Goal: Task Accomplishment & Management: Manage account settings

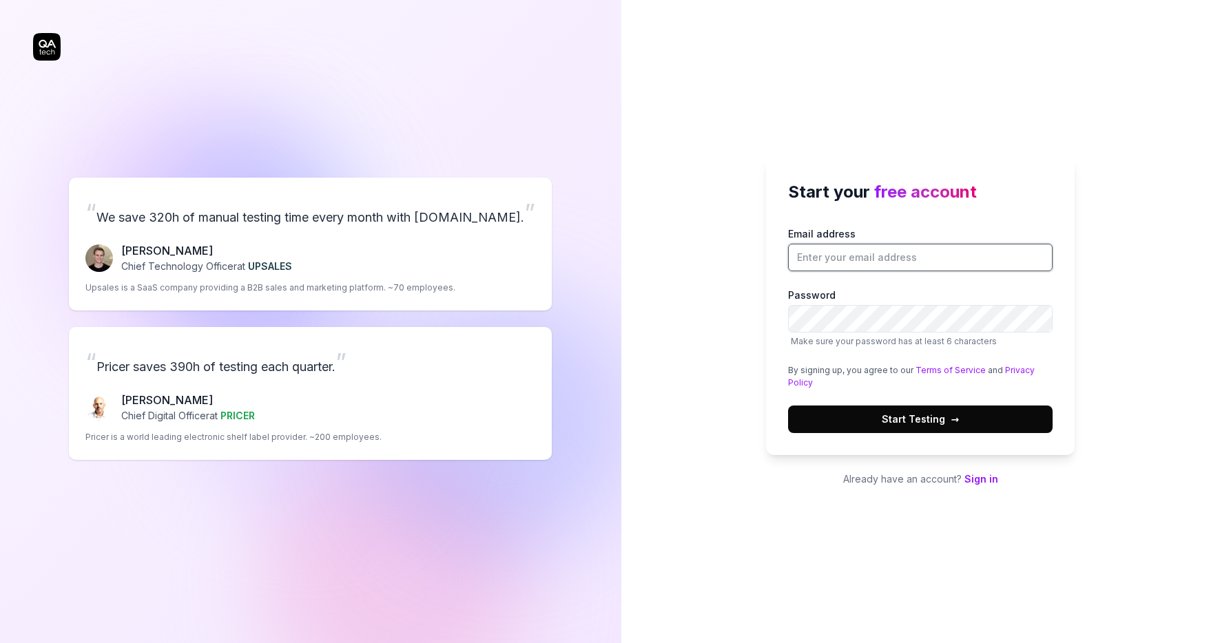
click at [837, 248] on input "Email address" at bounding box center [920, 258] width 264 height 28
type input "d"
type input "[PERSON_NAME][EMAIL_ADDRESS][DOMAIN_NAME]"
click at [1005, 421] on button "Start Testing →" at bounding box center [920, 420] width 264 height 28
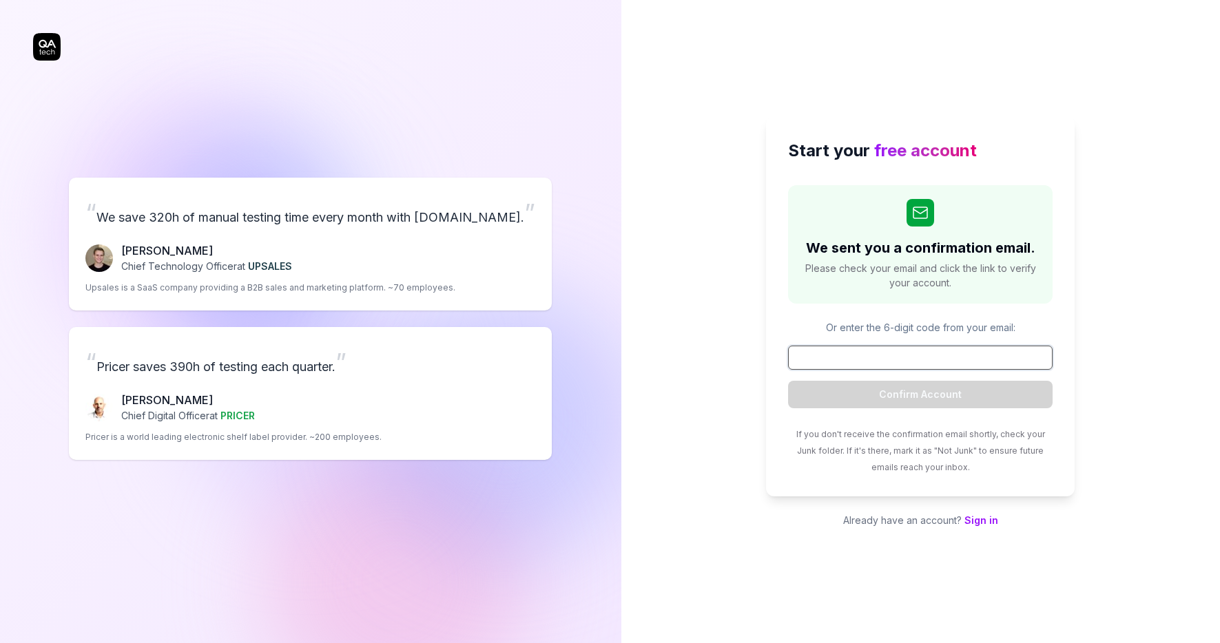
click at [912, 362] on input at bounding box center [920, 358] width 264 height 24
paste input "352328"
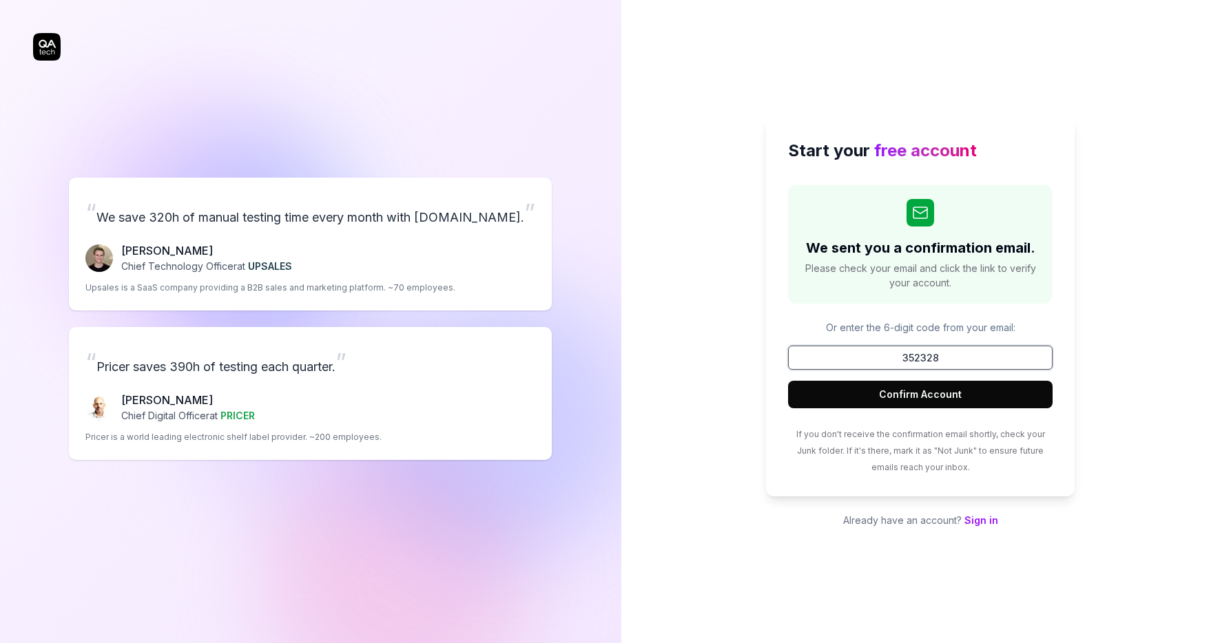
type input "352328"
click at [911, 400] on button "Confirm Account" at bounding box center [920, 395] width 264 height 28
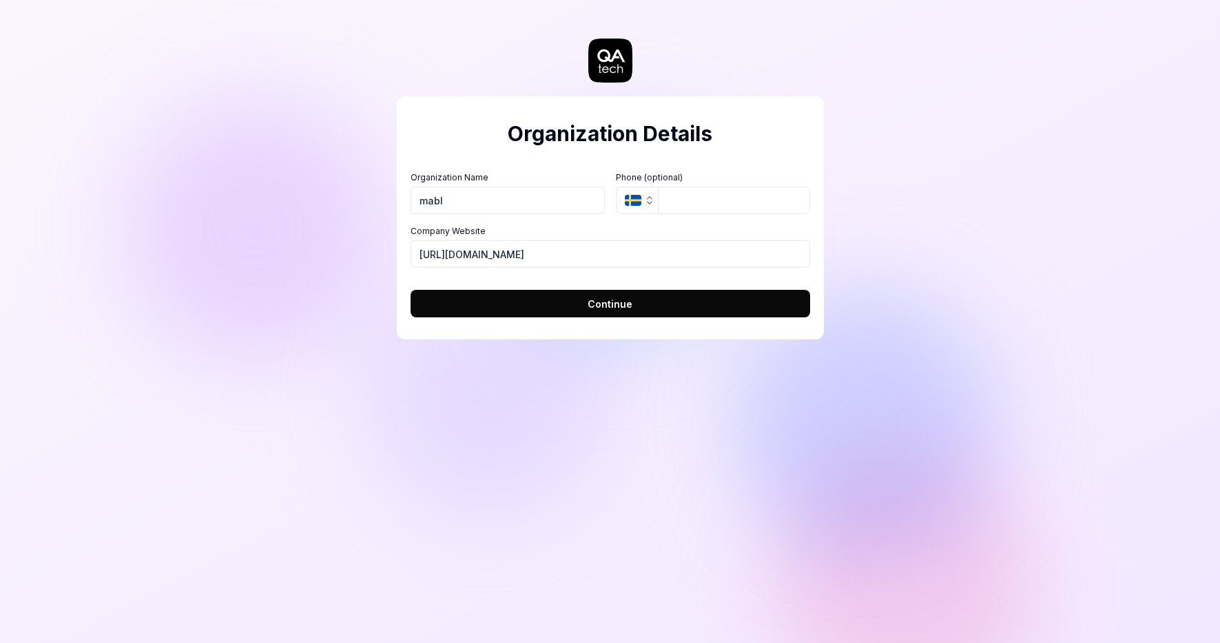
type input "mabl"
type input "6175551212"
click at [562, 300] on button "Continue" at bounding box center [609, 304] width 399 height 28
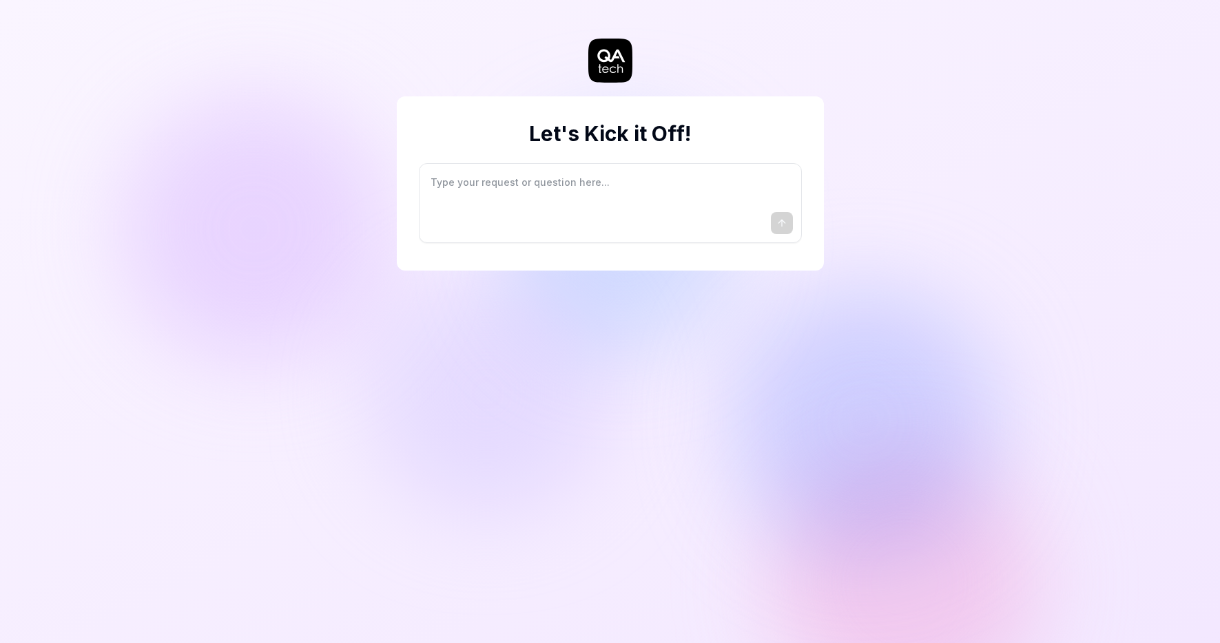
type textarea "*"
type textarea "I"
type textarea "*"
type textarea "I"
type textarea "*"
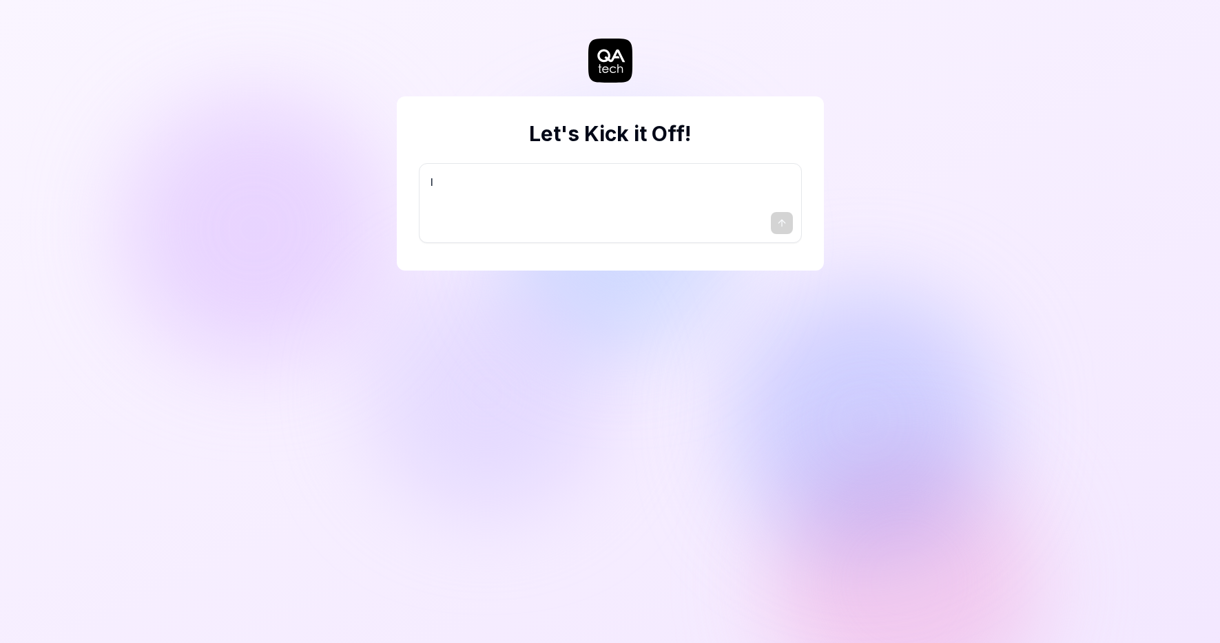
type textarea "I w"
type textarea "*"
type textarea "I wa"
type textarea "*"
type textarea "I wan"
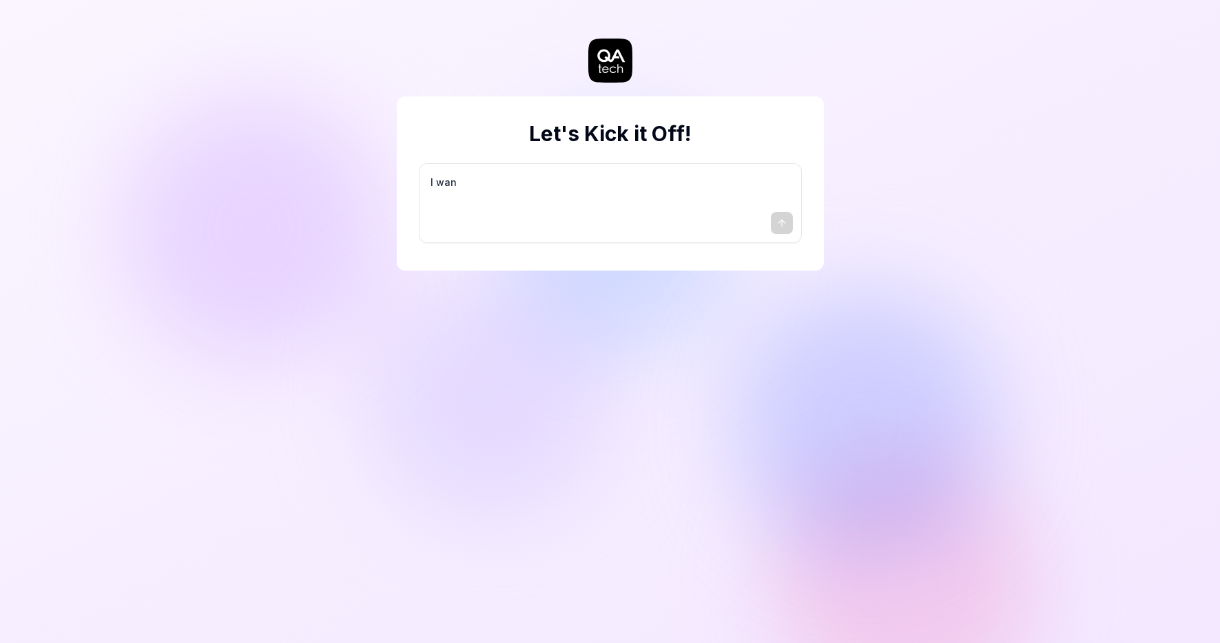
type textarea "*"
type textarea "I want"
type textarea "*"
type textarea "I want"
type textarea "*"
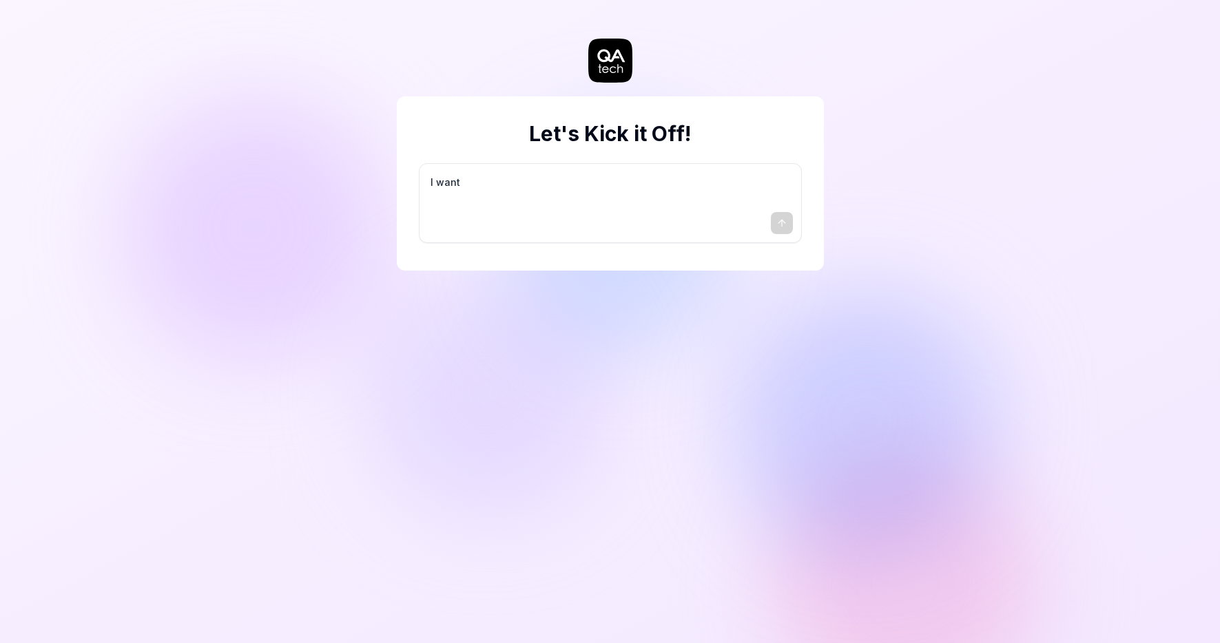
type textarea "I want a"
type textarea "*"
type textarea "I want a"
type textarea "*"
type textarea "I want a g"
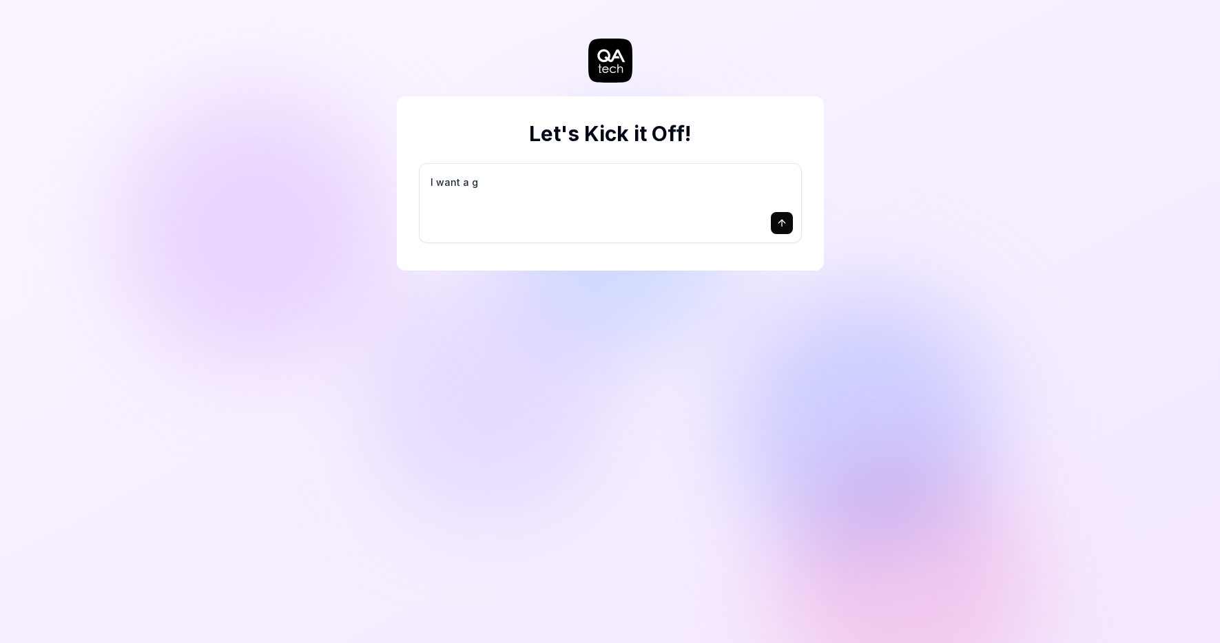
type textarea "*"
type textarea "I want a go"
type textarea "*"
type textarea "I want a goo"
type textarea "*"
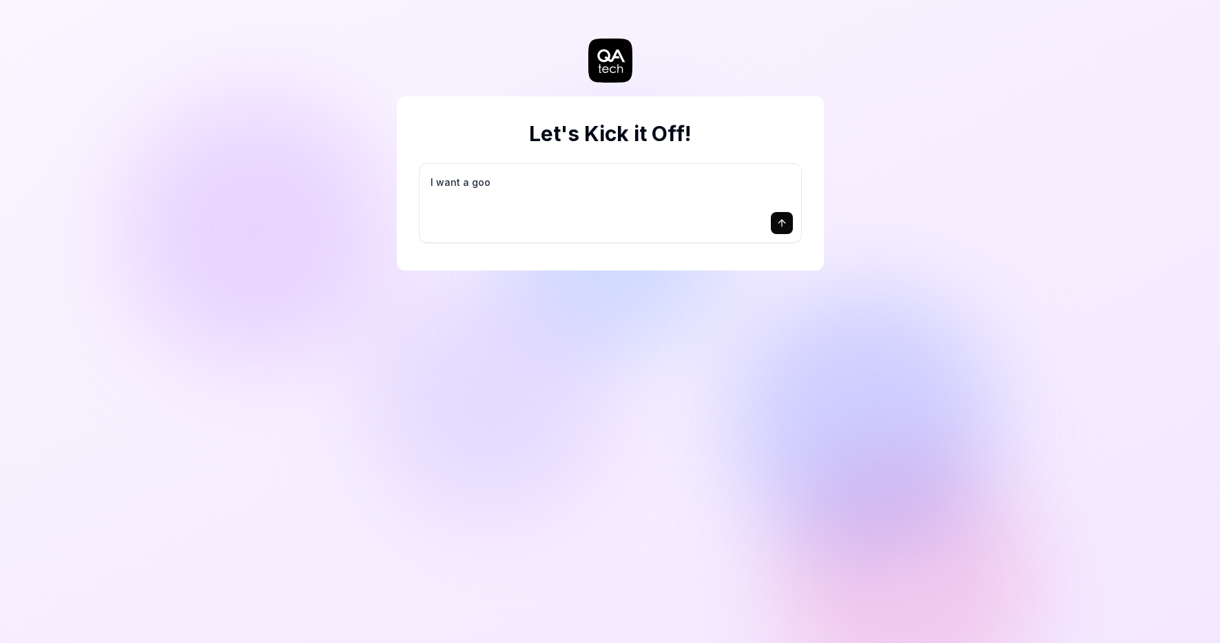
type textarea "I want a good"
type textarea "*"
type textarea "I want a good"
type textarea "*"
type textarea "I want a good t"
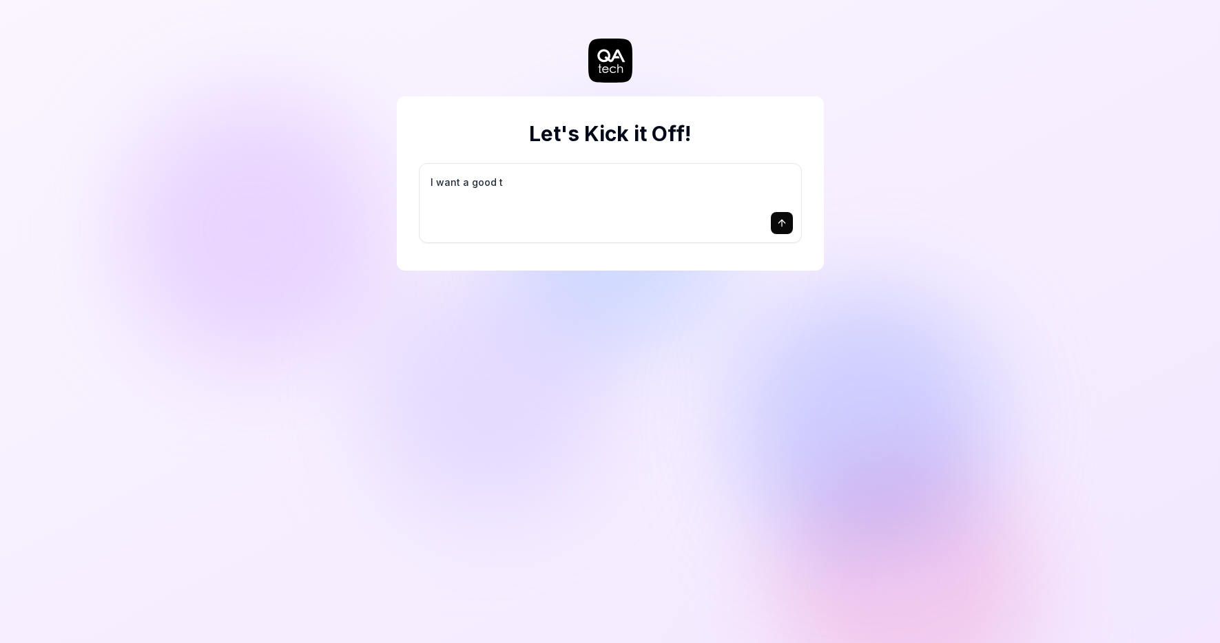
type textarea "*"
type textarea "I want a good te"
type textarea "*"
type textarea "I want a good tes"
type textarea "*"
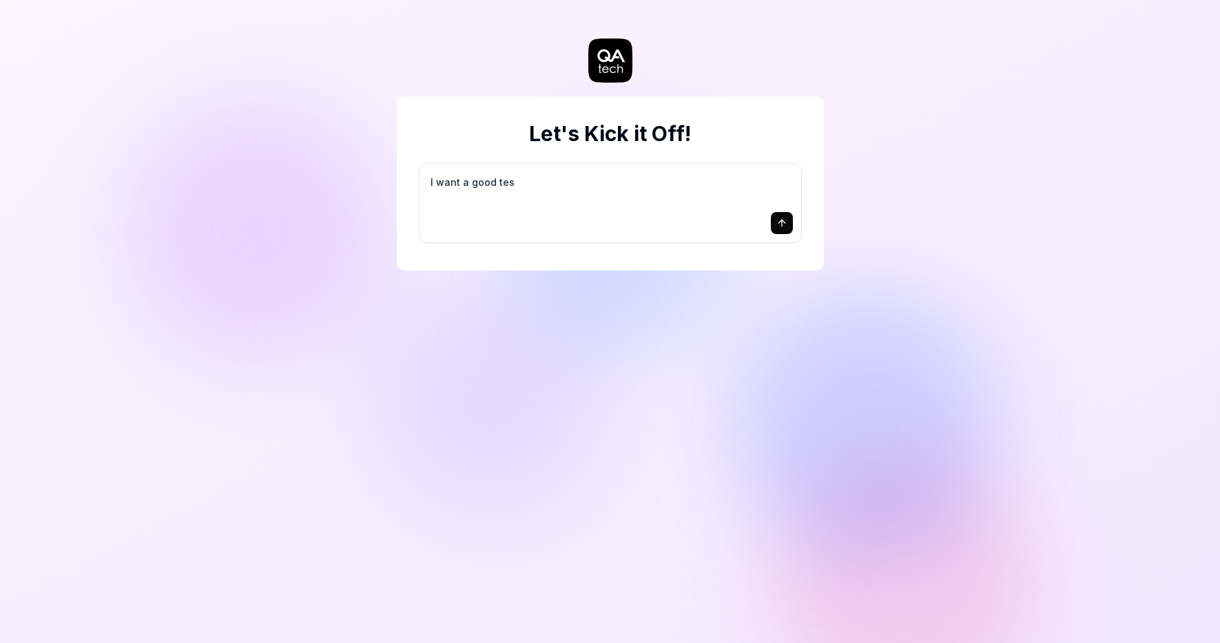
type textarea "I want a good test"
type textarea "*"
type textarea "I want a good test"
type textarea "*"
type textarea "I want a good test s"
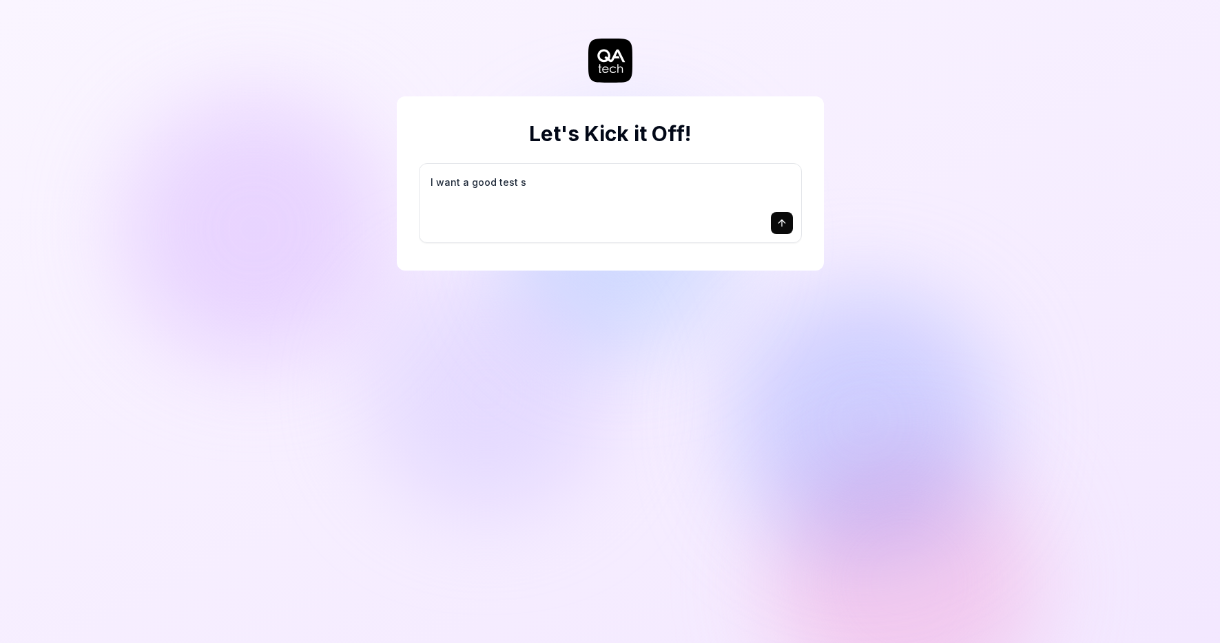
type textarea "*"
type textarea "I want a good test se"
type textarea "*"
type textarea "I want a good test set"
type textarea "*"
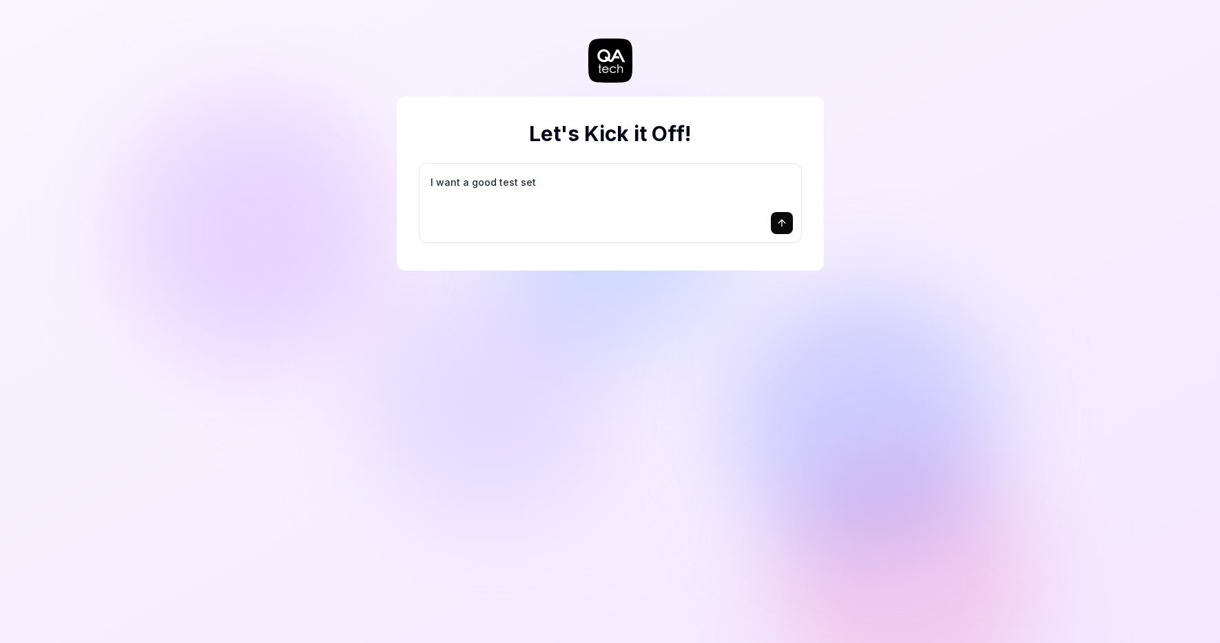
type textarea "I want a good test setu"
type textarea "*"
type textarea "I want a good test setup"
type textarea "*"
type textarea "I want a good test setup"
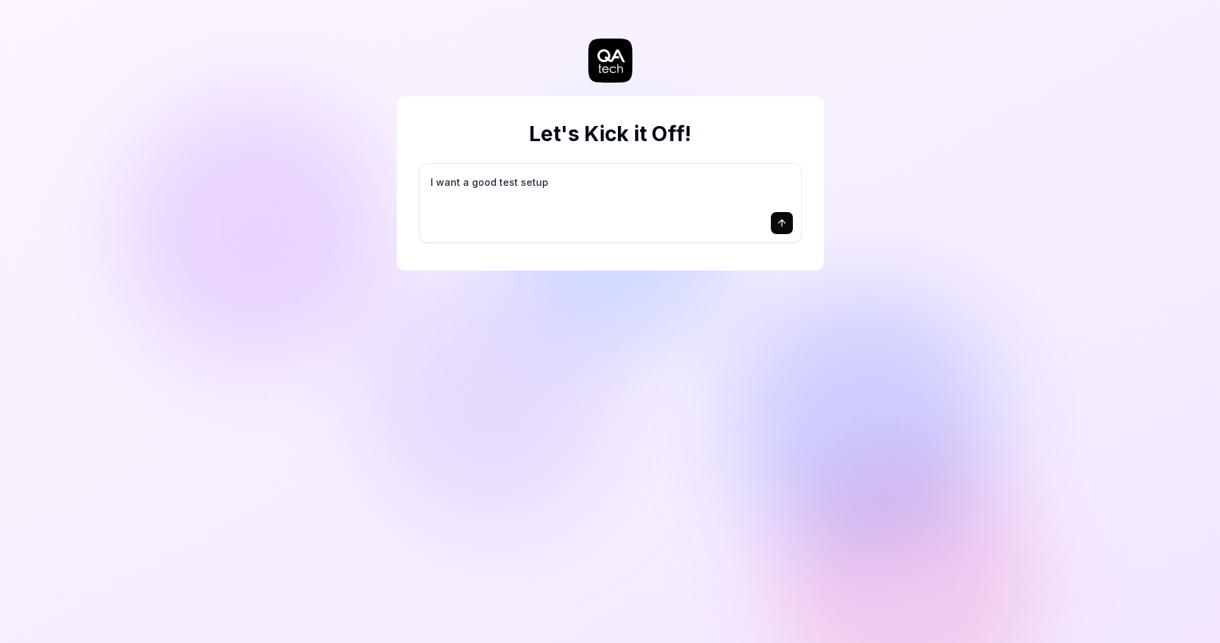
type textarea "*"
type textarea "I want a good test setup f"
type textarea "*"
type textarea "I want a good test setup fo"
type textarea "*"
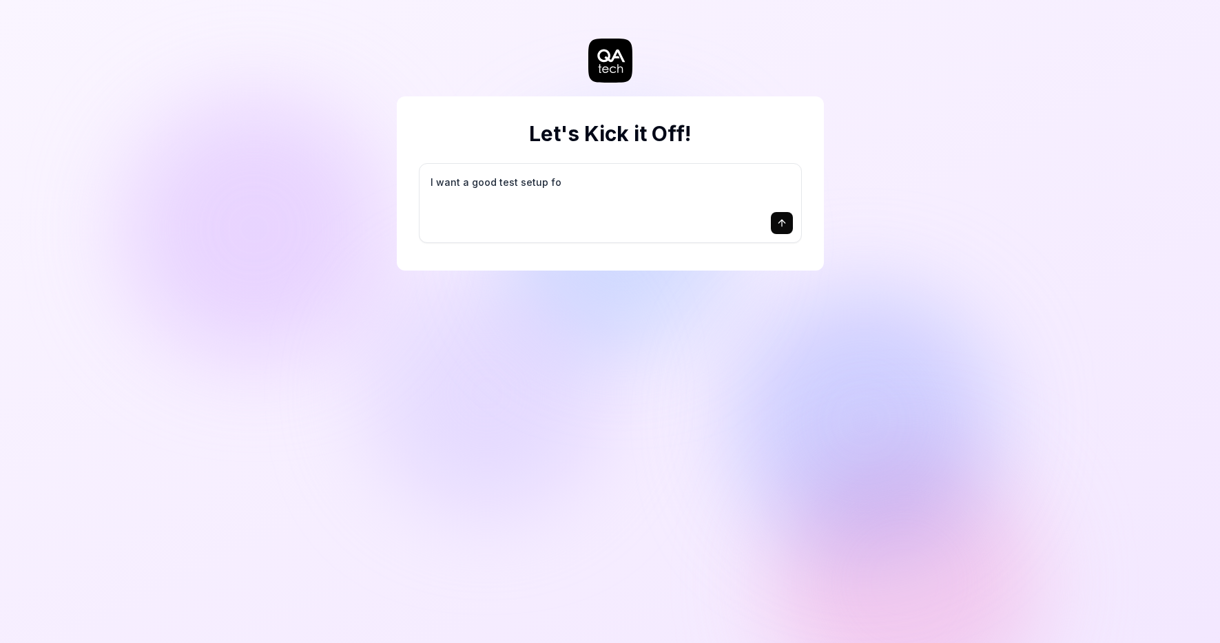
type textarea "I want a good test setup for"
type textarea "*"
type textarea "I want a good test setup for"
type textarea "*"
type textarea "I want a good test setup for m"
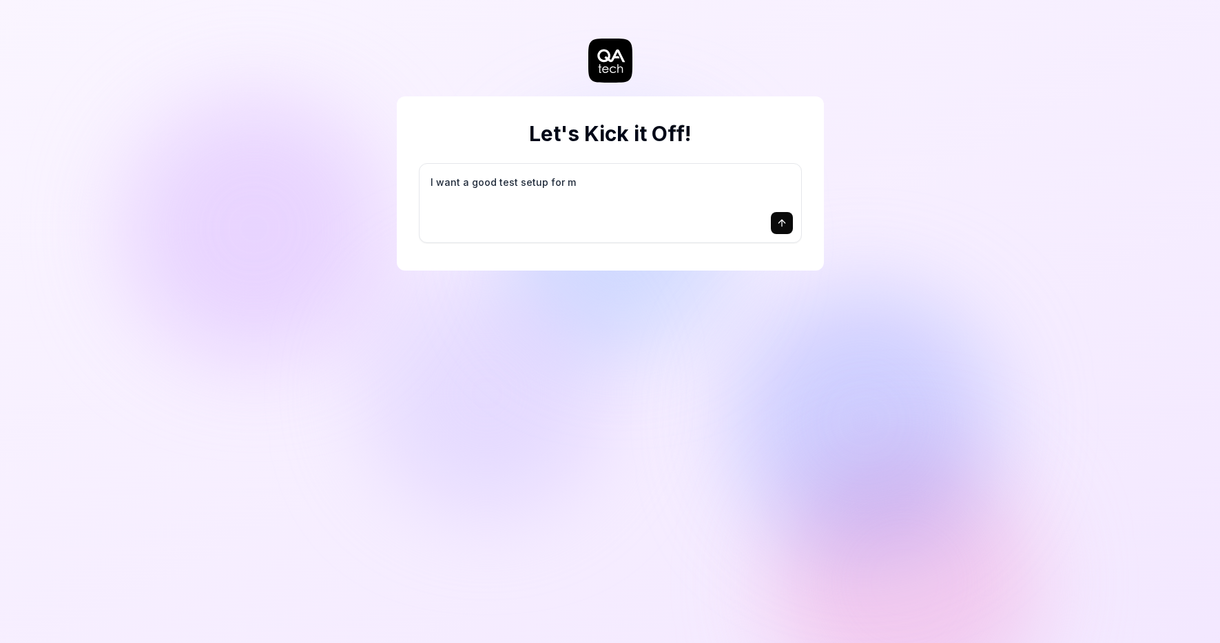
type textarea "*"
type textarea "I want a good test setup for my"
type textarea "*"
type textarea "I want a good test setup for my"
type textarea "*"
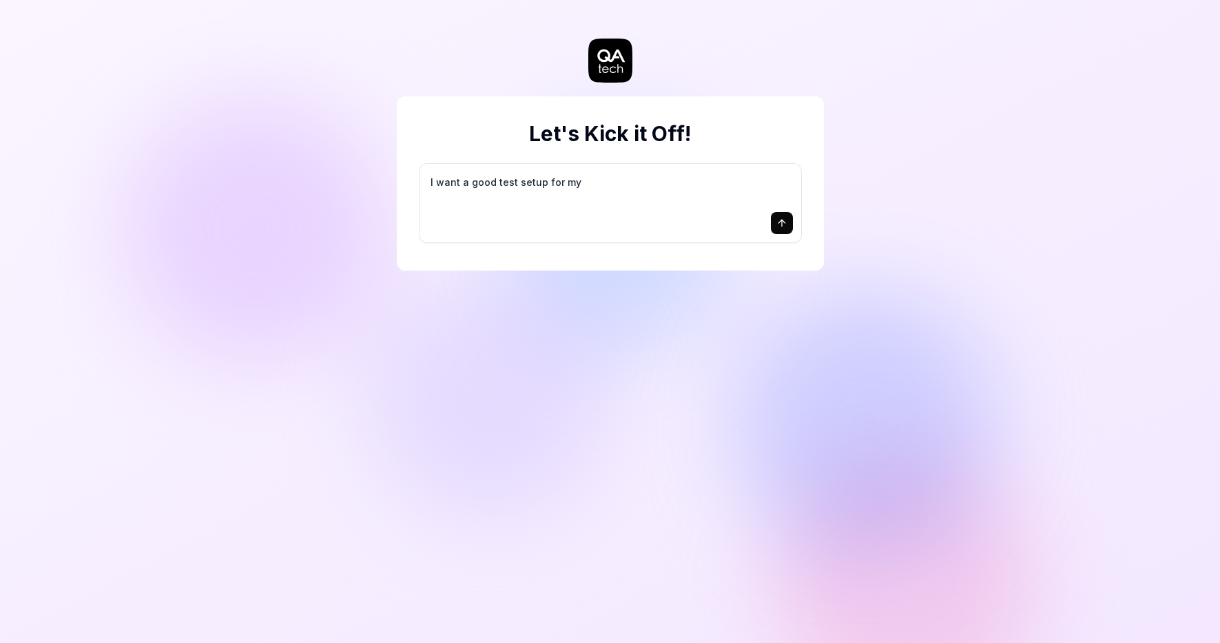
type textarea "I want a good test setup for my s"
type textarea "*"
type textarea "I want a good test setup for my si"
type textarea "*"
type textarea "I want a good test setup for my sit"
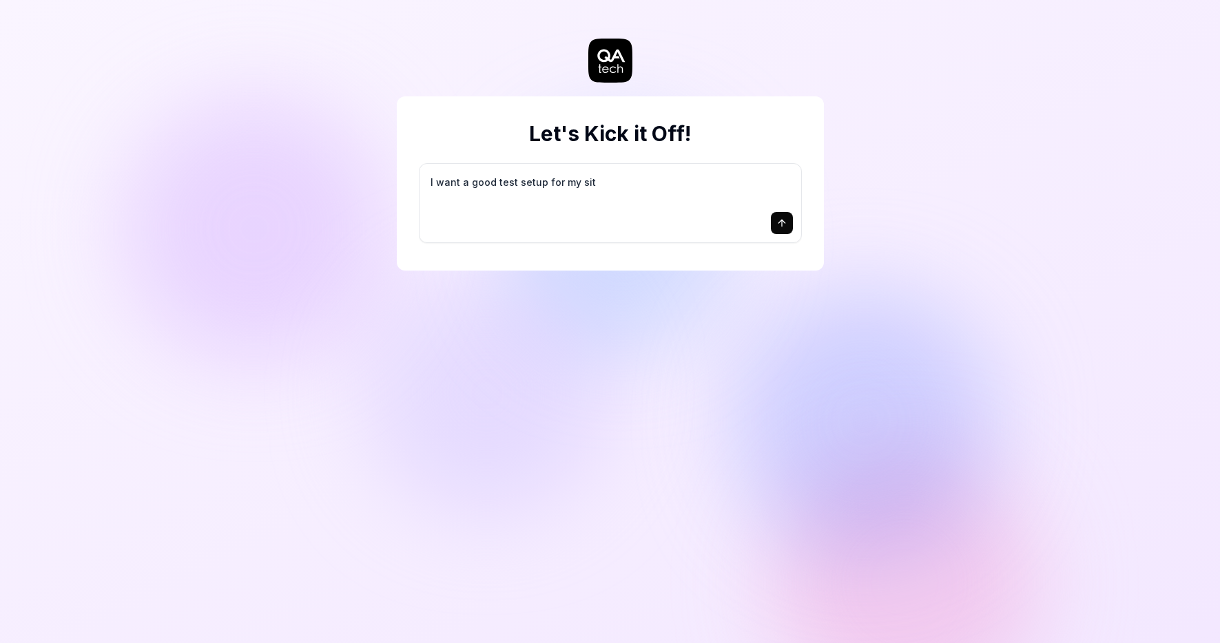
type textarea "*"
type textarea "I want a good test setup for my site"
type textarea "*"
type textarea "I want a good test setup for my site"
type textarea "*"
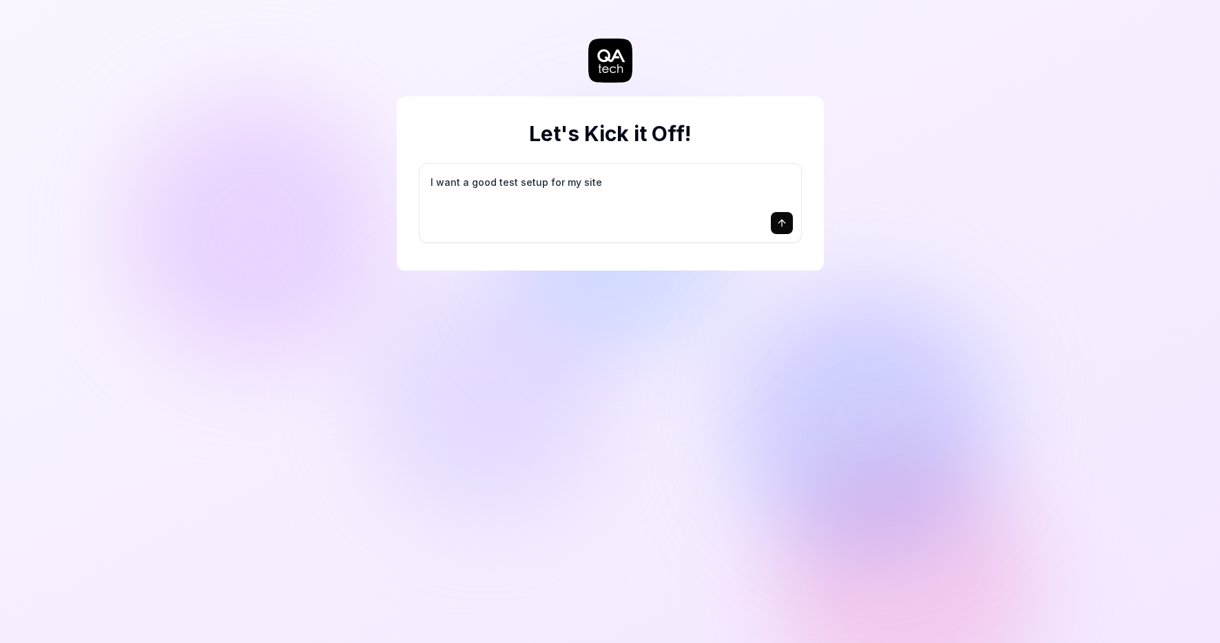
type textarea "I want a good test setup for my site -"
type textarea "*"
type textarea "I want a good test setup for my site -"
type textarea "*"
type textarea "I want a good test setup for my site - h"
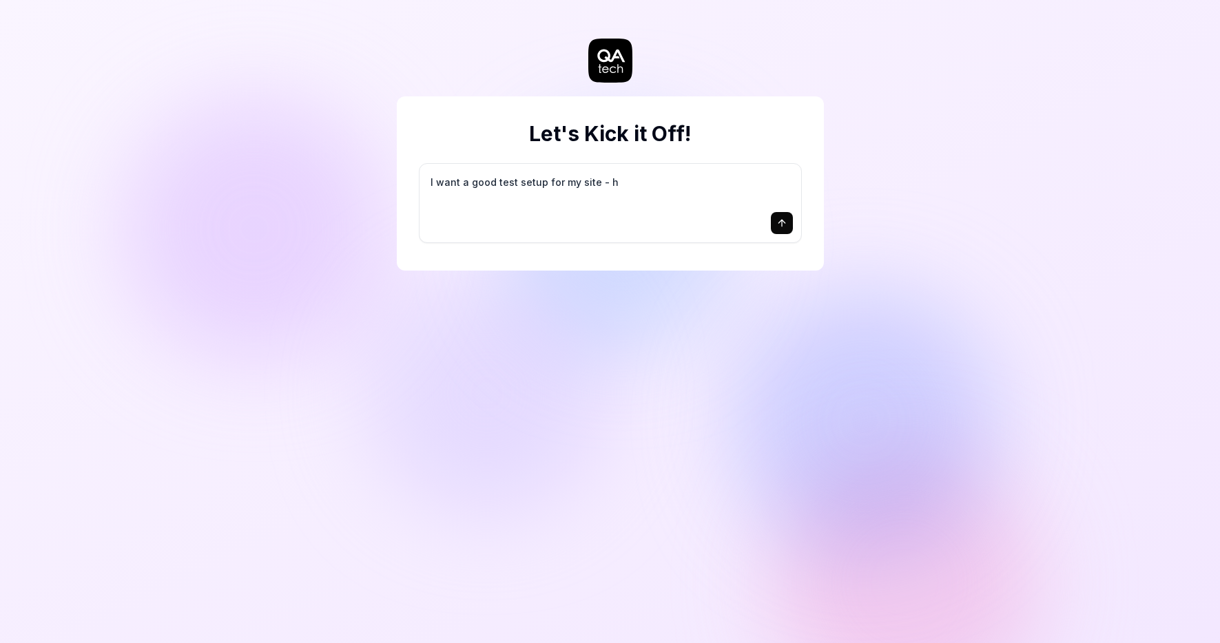
type textarea "*"
type textarea "I want a good test setup for my site - he"
type textarea "*"
type textarea "I want a good test setup for my site - hel"
type textarea "*"
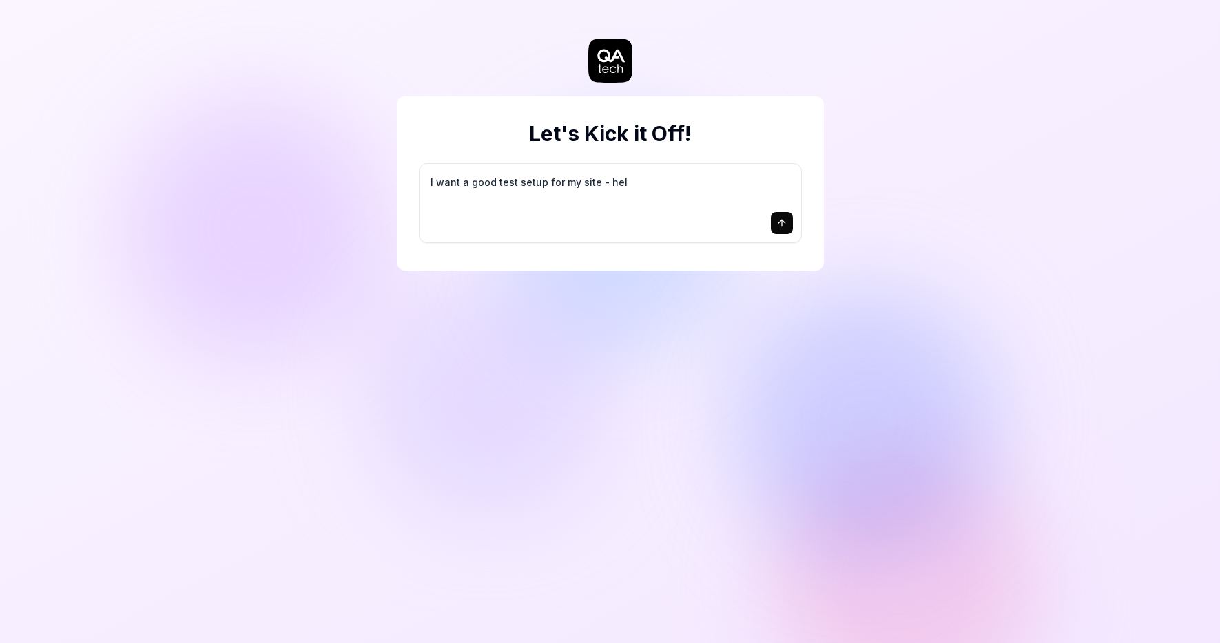
type textarea "I want a good test setup for my site - help"
type textarea "*"
type textarea "I want a good test setup for my site - help"
type textarea "*"
type textarea "I want a good test setup for my site - help m"
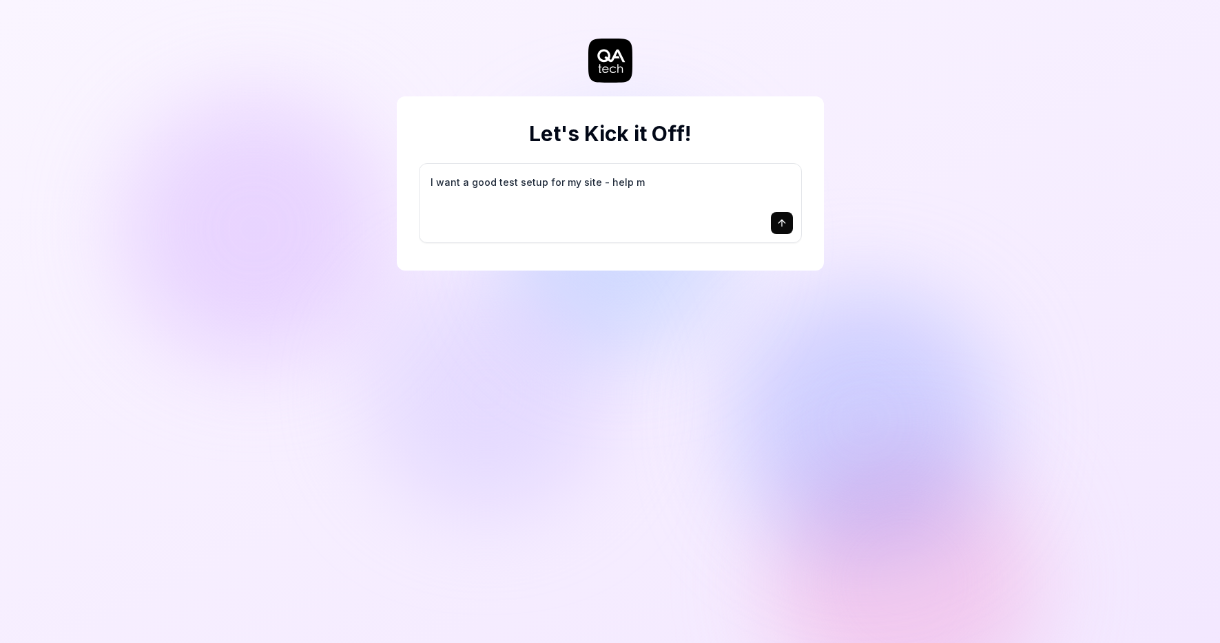
type textarea "*"
type textarea "I want a good test setup for my site - help me"
type textarea "*"
type textarea "I want a good test setup for my site - help me"
type textarea "*"
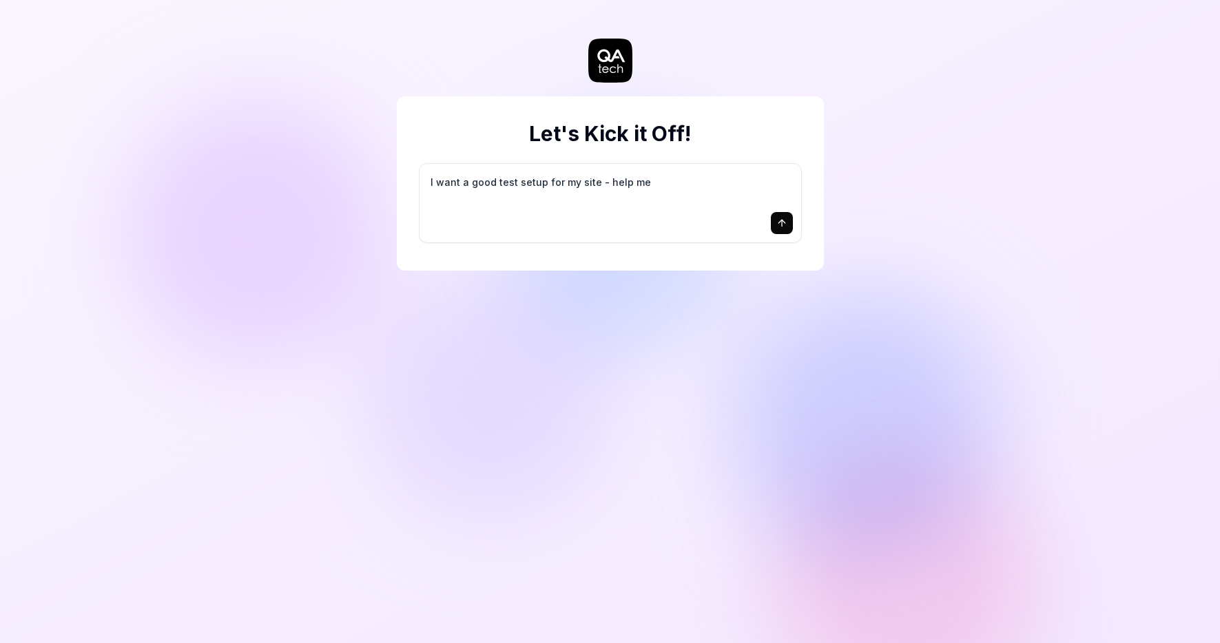
type textarea "I want a good test setup for my site - help me c"
type textarea "*"
type textarea "I want a good test setup for my site - help me cr"
type textarea "*"
type textarea "I want a good test setup for my site - help me cre"
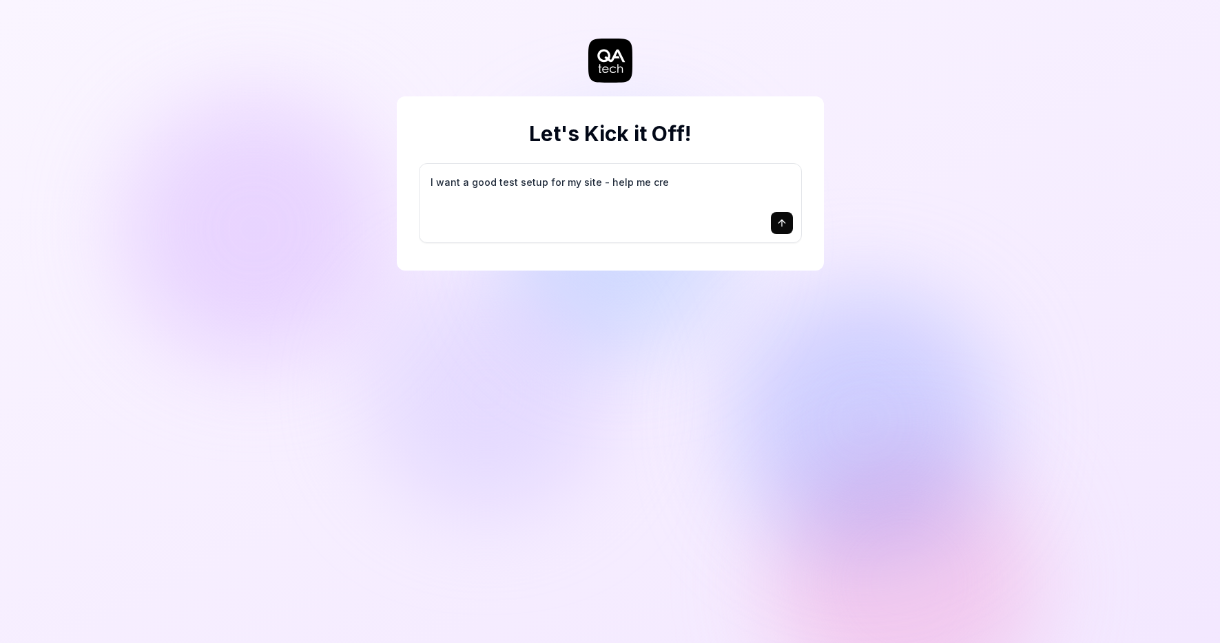
type textarea "*"
type textarea "I want a good test setup for my site - help me crea"
type textarea "*"
type textarea "I want a good test setup for my site - help me creat"
type textarea "*"
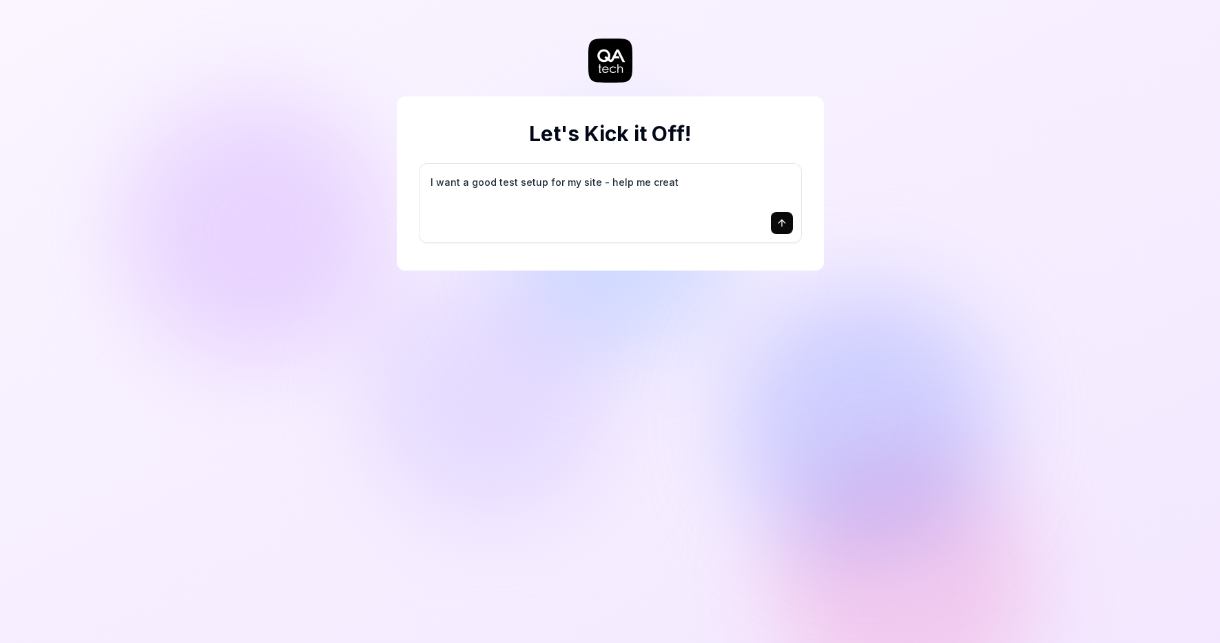
type textarea "I want a good test setup for my site - help me create"
type textarea "*"
type textarea "I want a good test setup for my site - help me create"
type textarea "*"
type textarea "I want a good test setup for my site - help me create t"
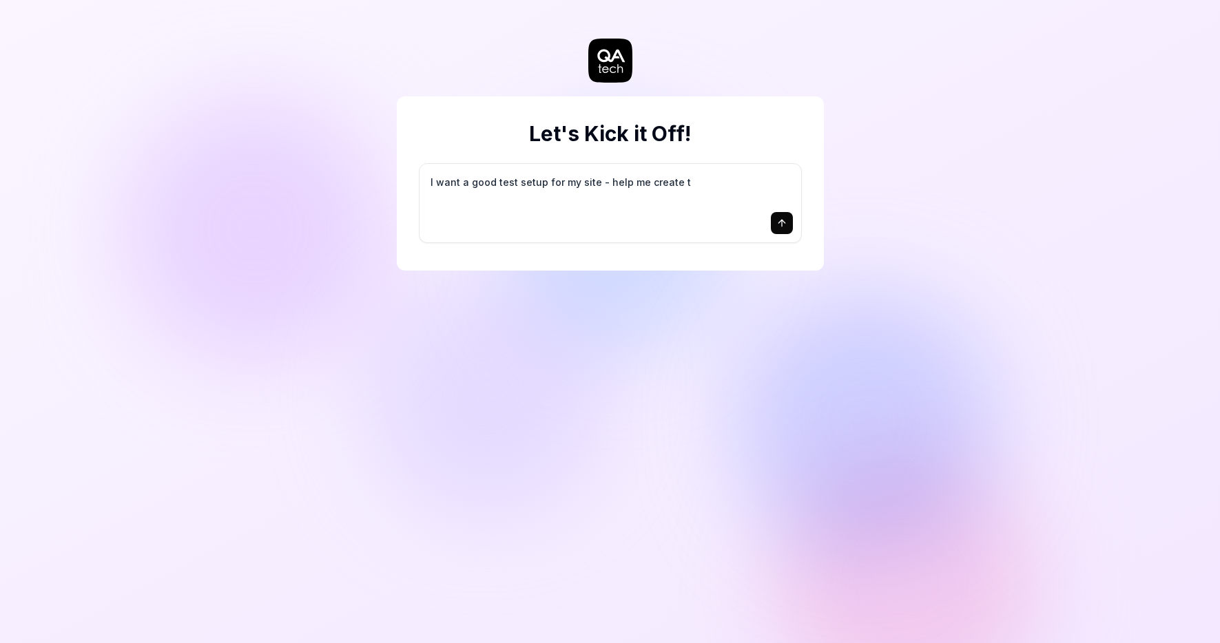
type textarea "*"
type textarea "I want a good test setup for my site - help me create th"
type textarea "*"
type textarea "I want a good test setup for my site - help me create the"
type textarea "*"
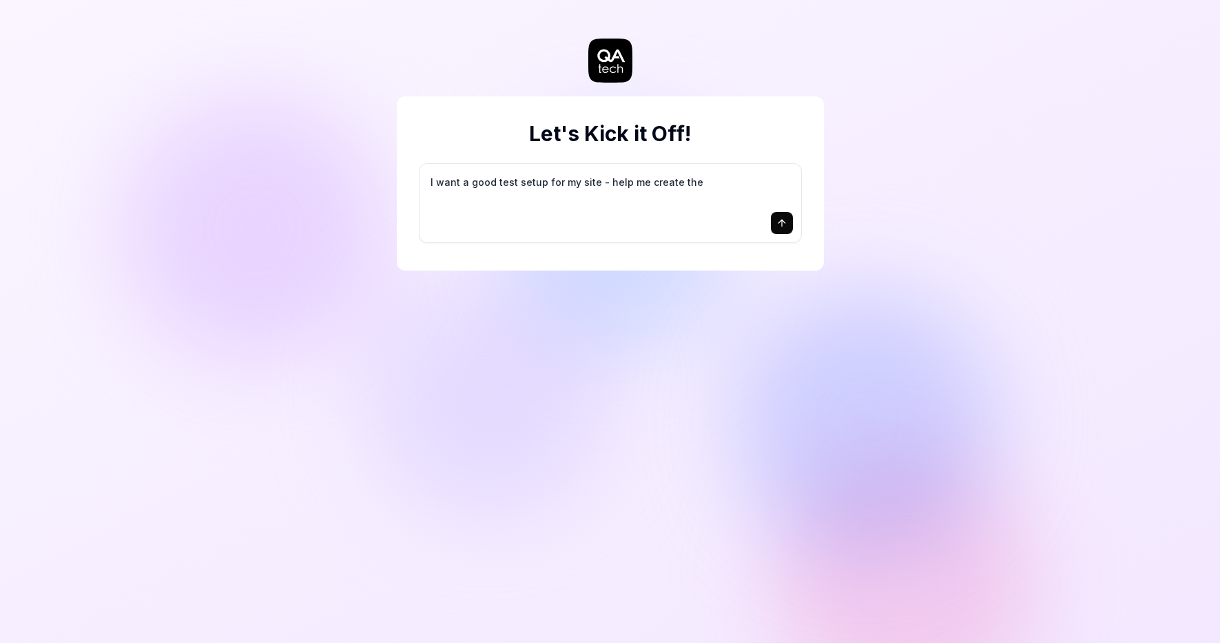
type textarea "I want a good test setup for my site - help me create the"
type textarea "*"
type textarea "I want a good test setup for my site - help me create the f"
type textarea "*"
type textarea "I want a good test setup for my site - help me create the fi"
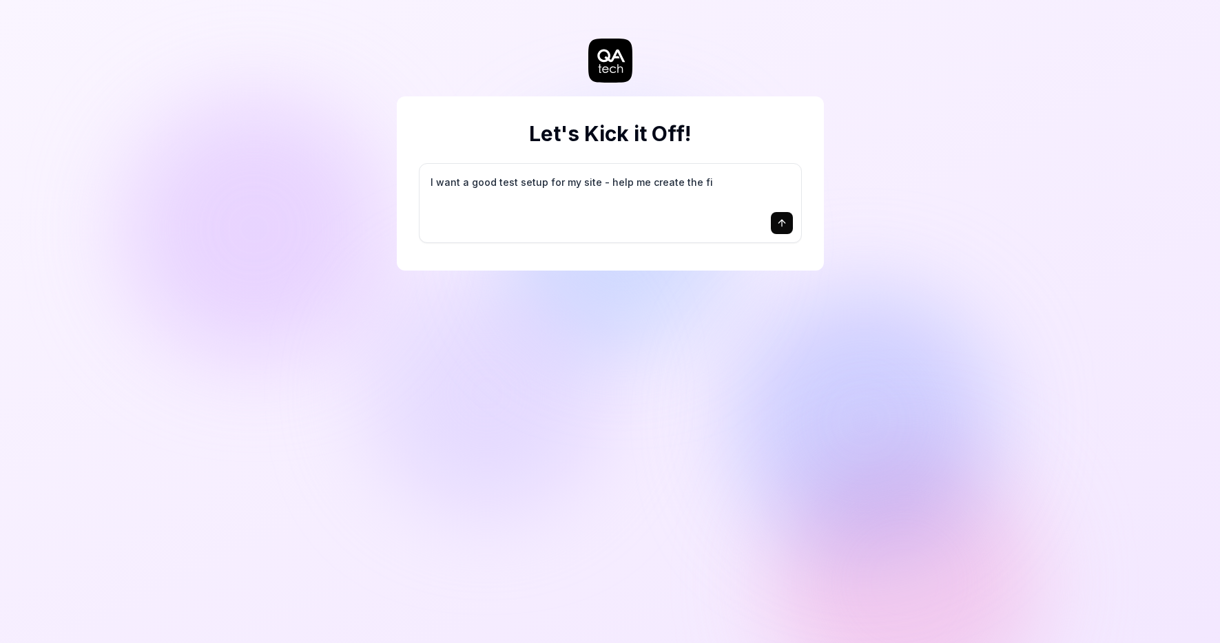
type textarea "*"
type textarea "I want a good test setup for my site - help me create the fir"
type textarea "*"
type textarea "I want a good test setup for my site - help me create the firs"
type textarea "*"
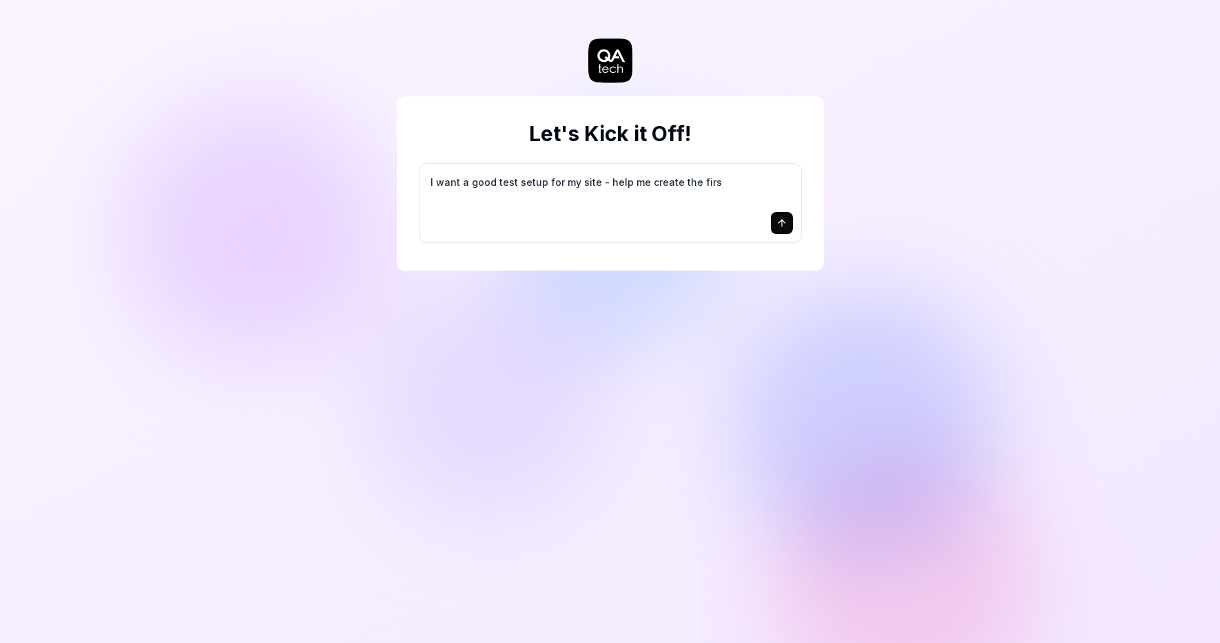
type textarea "I want a good test setup for my site - help me create the first"
type textarea "*"
type textarea "I want a good test setup for my site - help me create the first"
type textarea "*"
type textarea "I want a good test setup for my site - help me create the first 3"
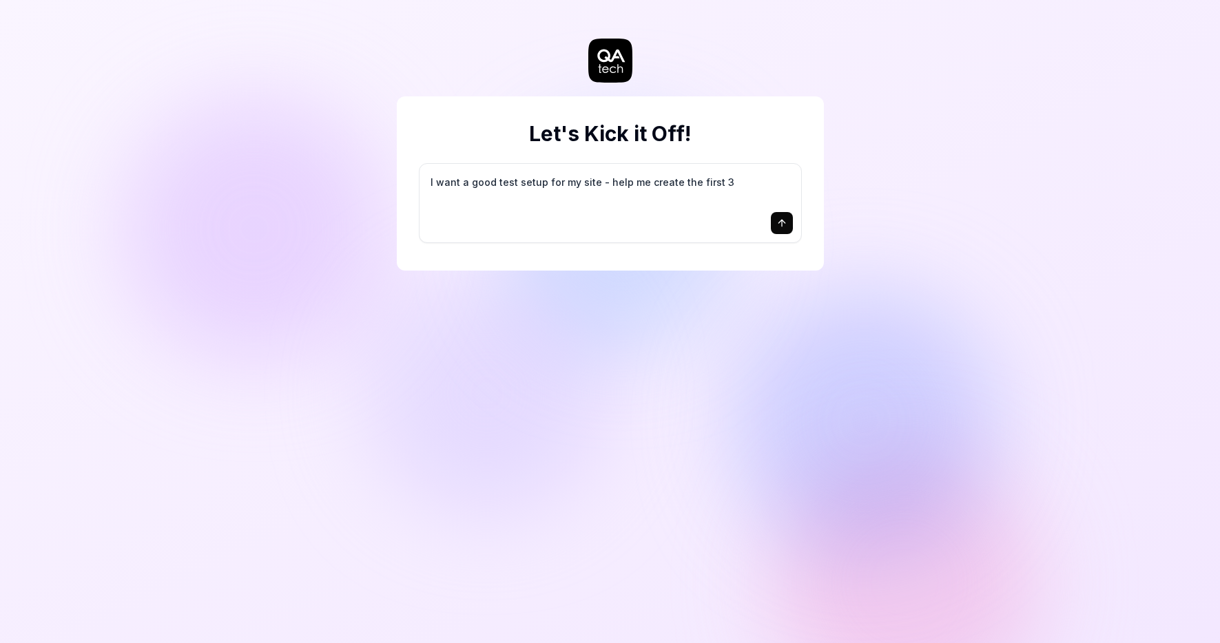
type textarea "*"
type textarea "I want a good test setup for my site - help me create the first 3-"
type textarea "*"
type textarea "I want a good test setup for my site - help me create the first 3-5"
type textarea "*"
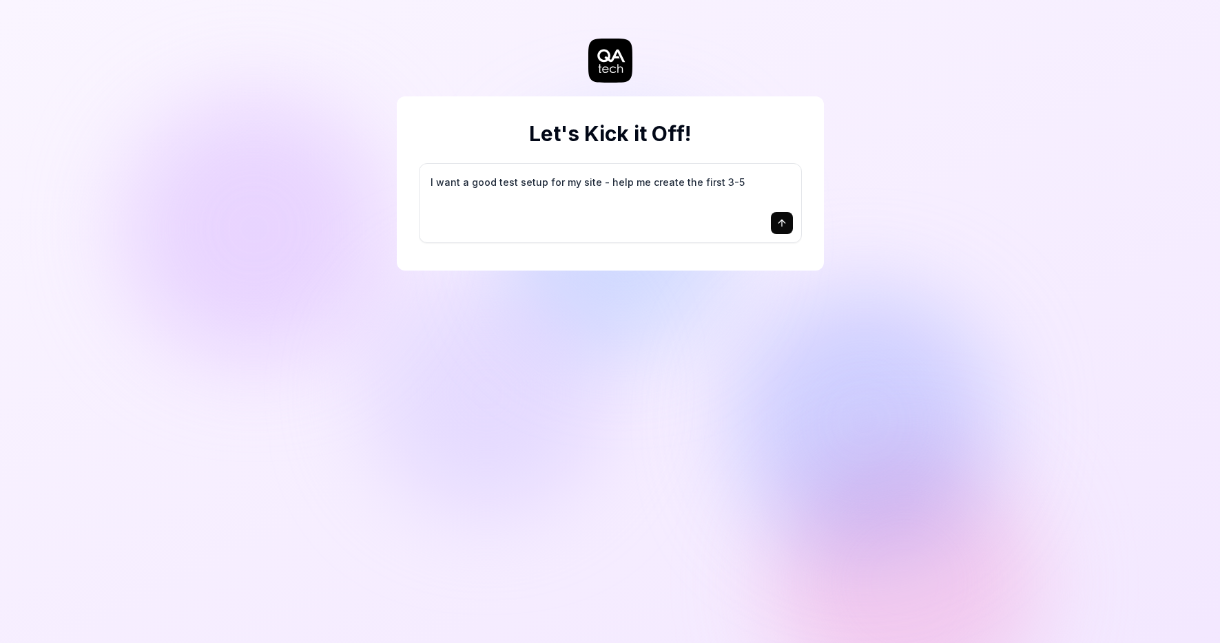
type textarea "I want a good test setup for my site - help me create the first 3-5"
type textarea "*"
type textarea "I want a good test setup for my site - help me create the first 3-5 t"
type textarea "*"
type textarea "I want a good test setup for my site - help me create the first 3-5 te"
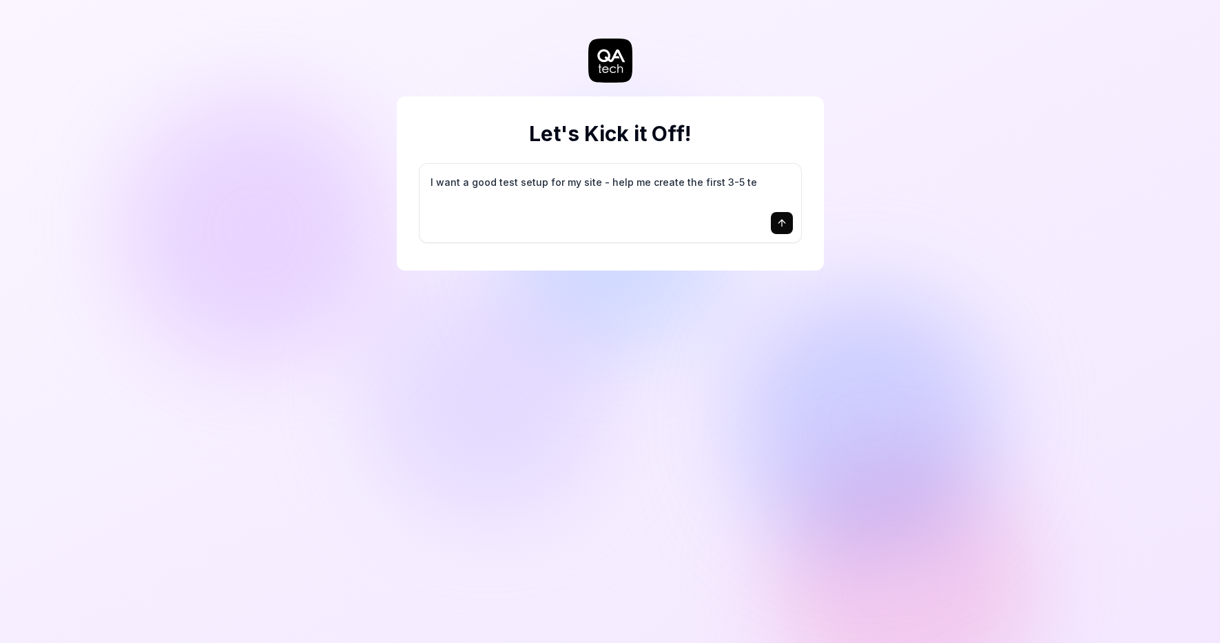
type textarea "*"
type textarea "I want a good test setup for my site - help me create the first 3-5 tes"
type textarea "*"
type textarea "I want a good test setup for my site - help me create the first 3-5 test"
type textarea "*"
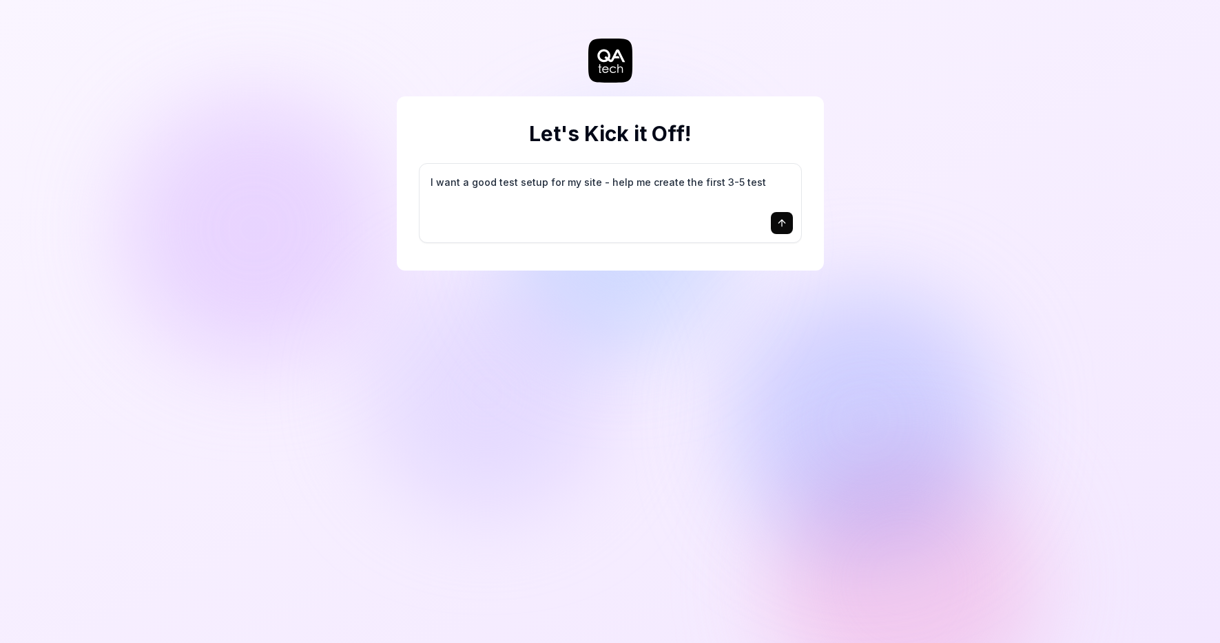
type textarea "I want a good test setup for my site - help me create the first 3-5 test"
type textarea "*"
type textarea "I want a good test setup for my site - help me create the first 3-5 test c"
type textarea "*"
type textarea "I want a good test setup for my site - help me create the first 3-5 test ca"
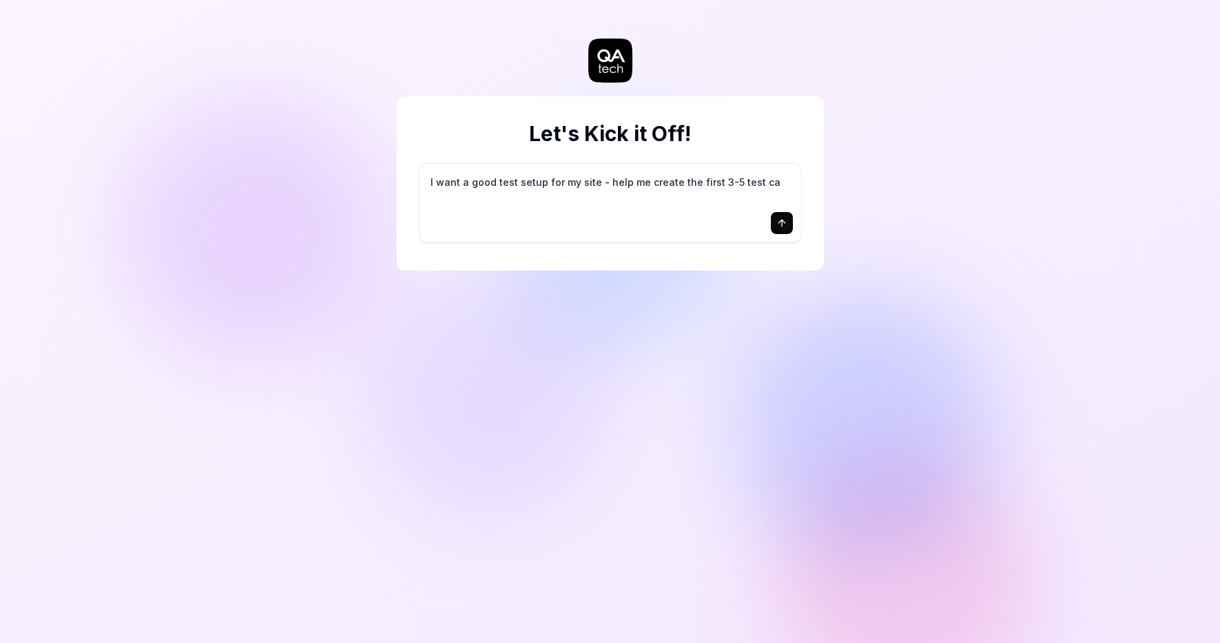
type textarea "*"
type textarea "I want a good test setup for my site - help me create the first 3-5 test cas"
type textarea "*"
type textarea "I want a good test setup for my site - help me create the first 3-5 test case"
type textarea "*"
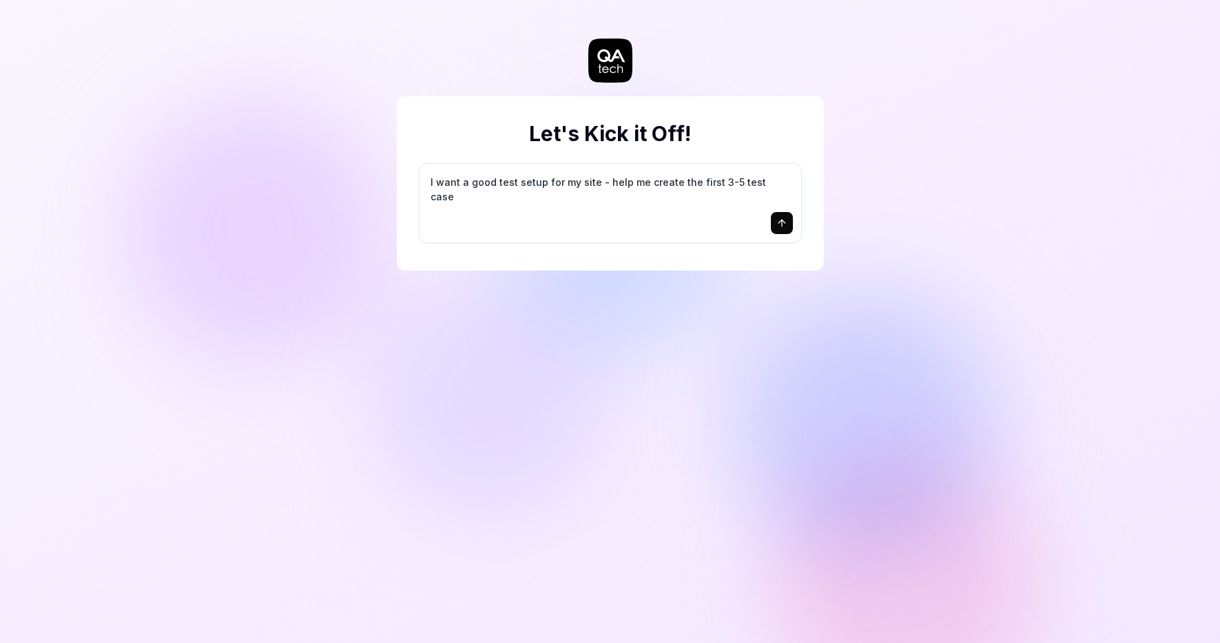
type textarea "I want a good test setup for my site - help me create the first 3-5 test cases"
click at [673, 202] on textarea "I want a good test setup for my site - help me create the first 3-5 test cases" at bounding box center [610, 189] width 365 height 34
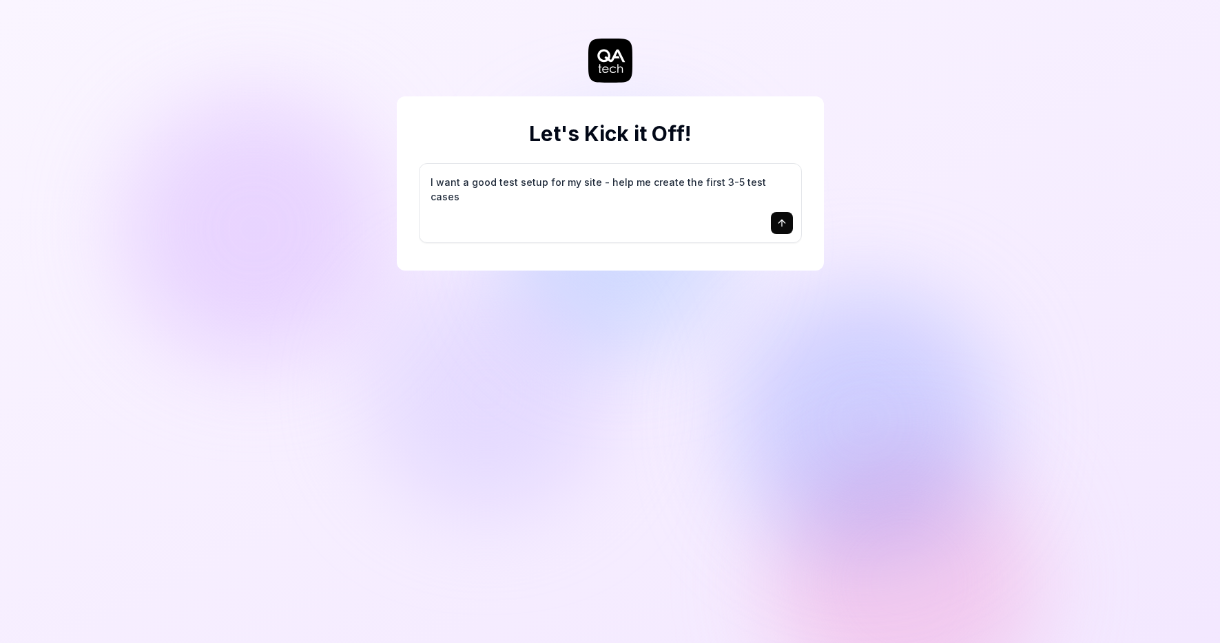
click at [780, 227] on icon "submit" at bounding box center [781, 223] width 11 height 11
type textarea "*"
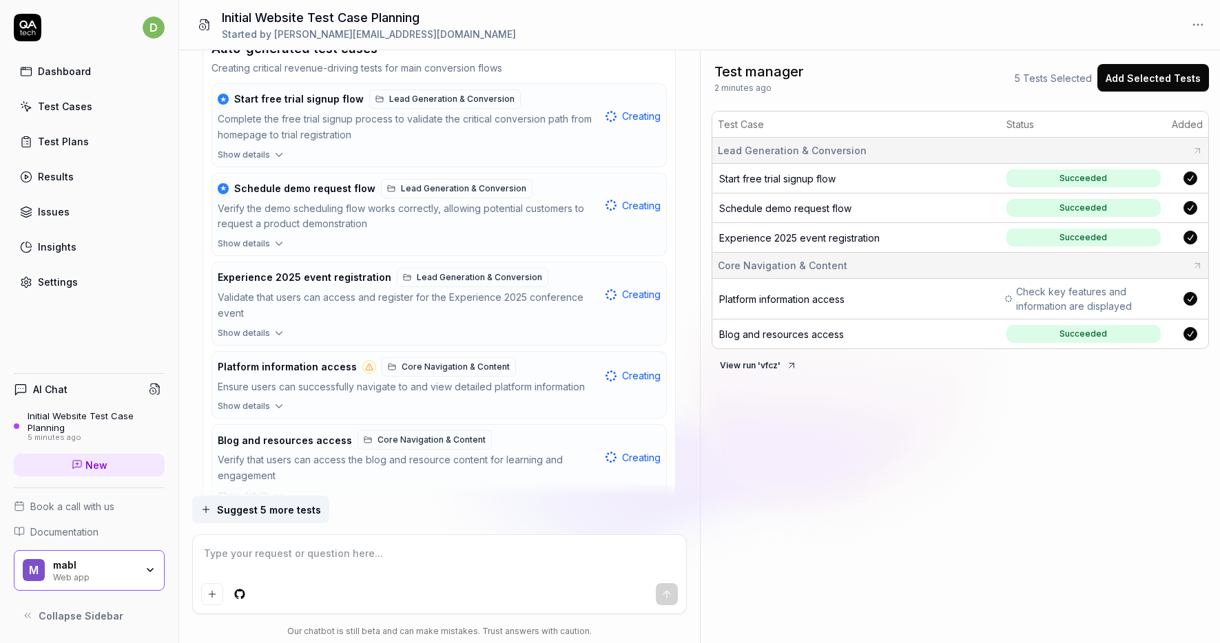
scroll to position [429, 0]
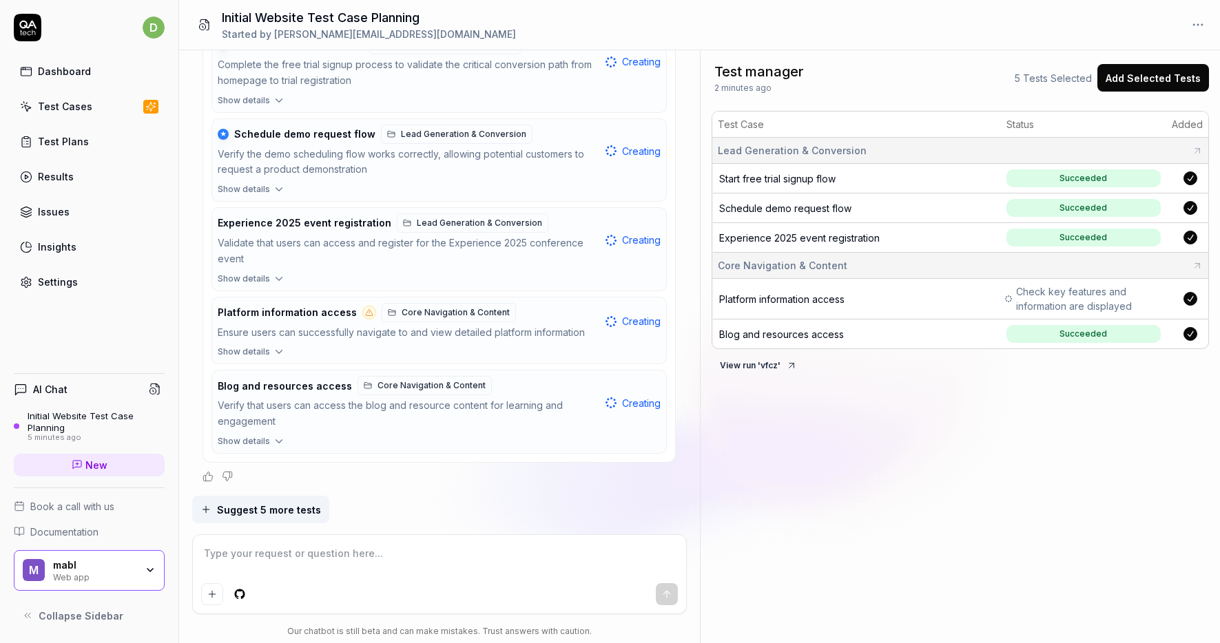
click at [249, 186] on span "Show details" at bounding box center [244, 189] width 52 height 12
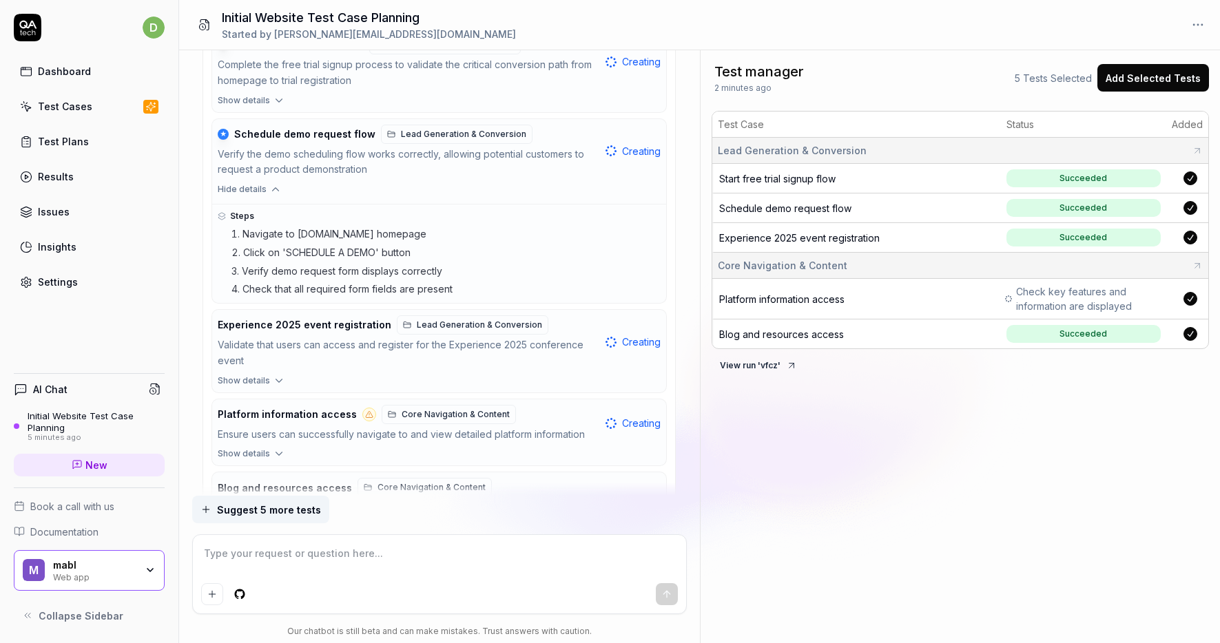
scroll to position [531, 0]
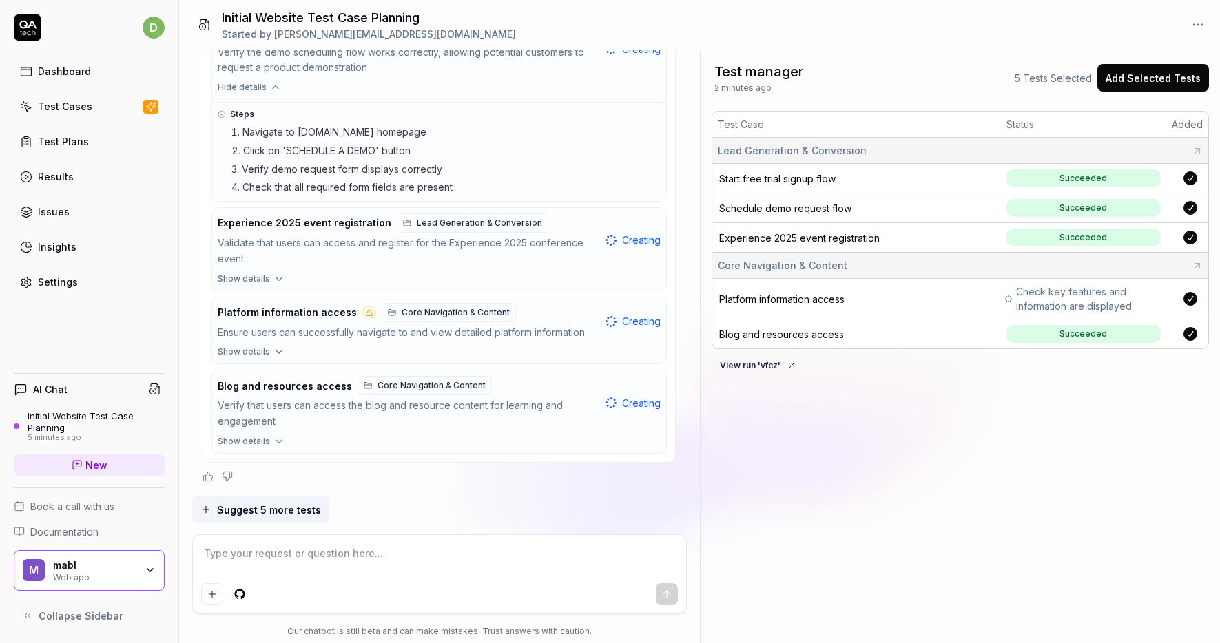
type textarea "*"
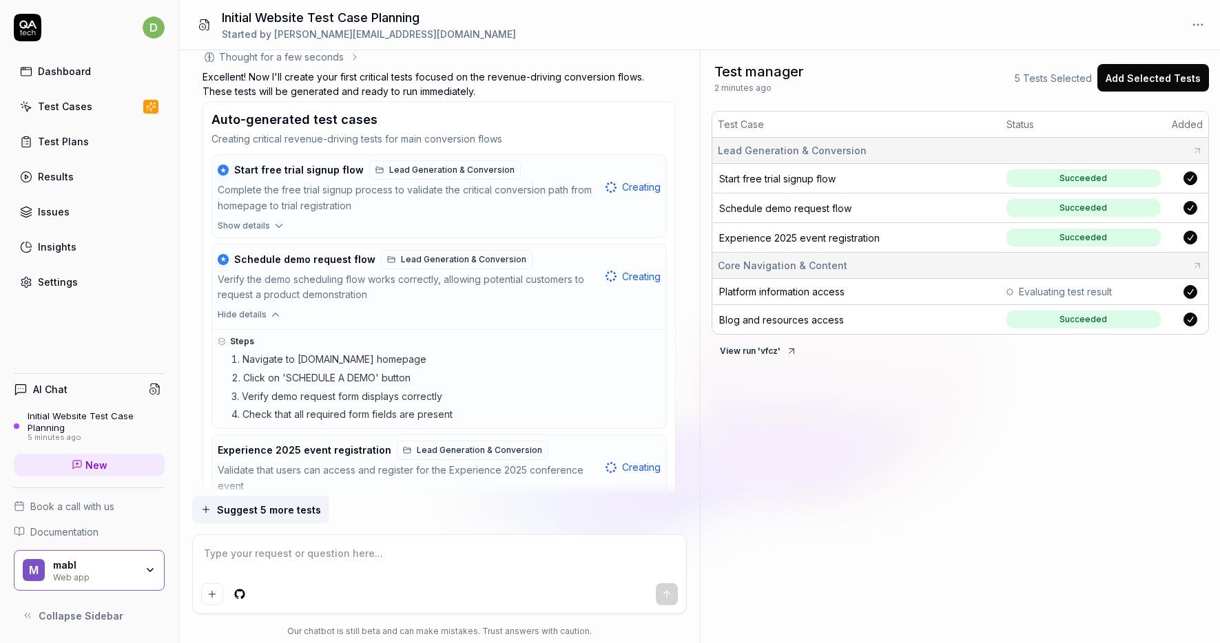
scroll to position [311, 0]
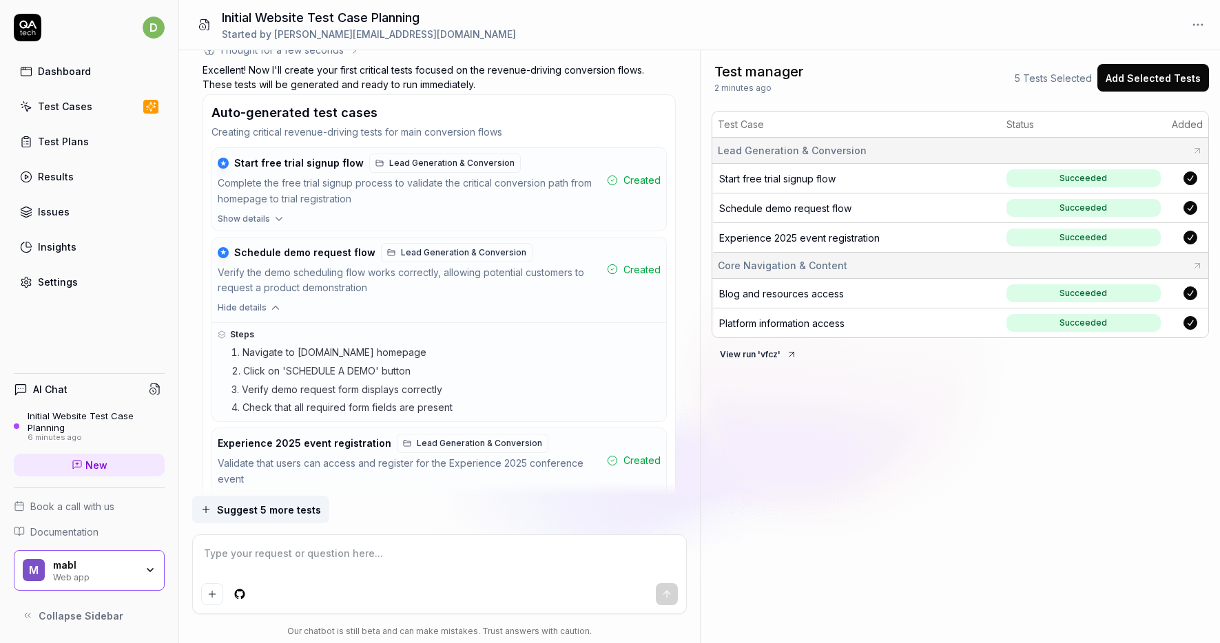
type textarea "*"
click at [406, 360] on ol "Navigate to mabl.com homepage Click on 'SCHEDULE A DEMO' button Verify demo req…" at bounding box center [445, 380] width 429 height 71
click at [893, 295] on div "Blog and resources access" at bounding box center [857, 294] width 276 height 14
click at [1172, 295] on div at bounding box center [1190, 294] width 37 height 14
click at [1161, 287] on span "Succeeded" at bounding box center [1083, 293] width 154 height 18
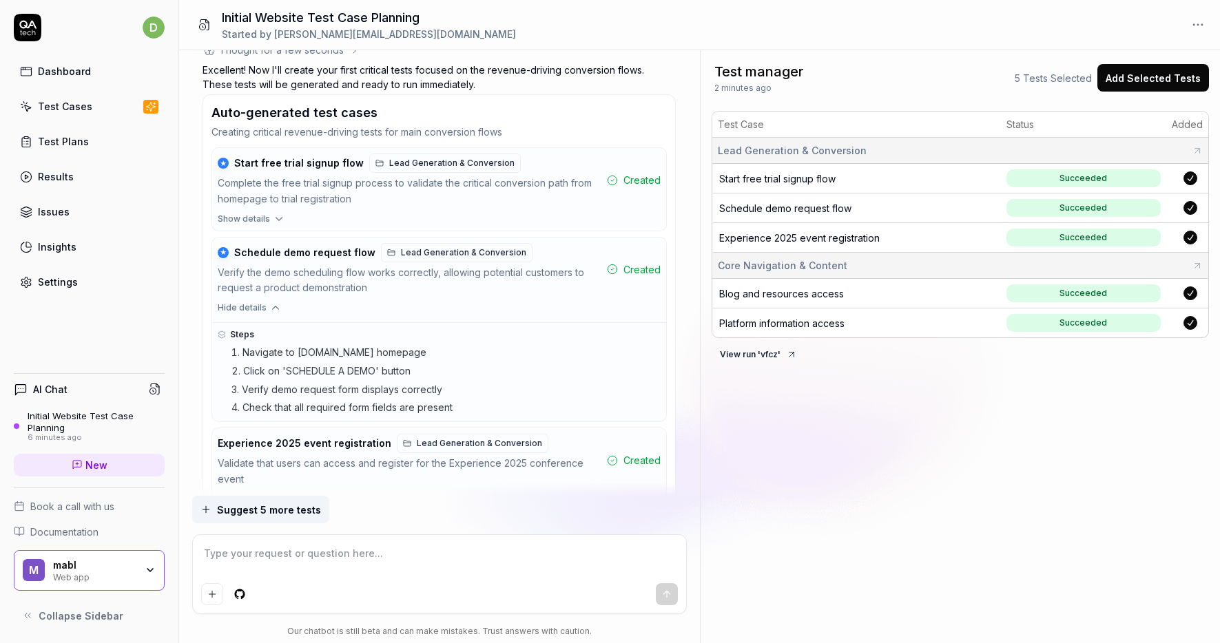
click at [1195, 265] on icon at bounding box center [1197, 265] width 5 height 5
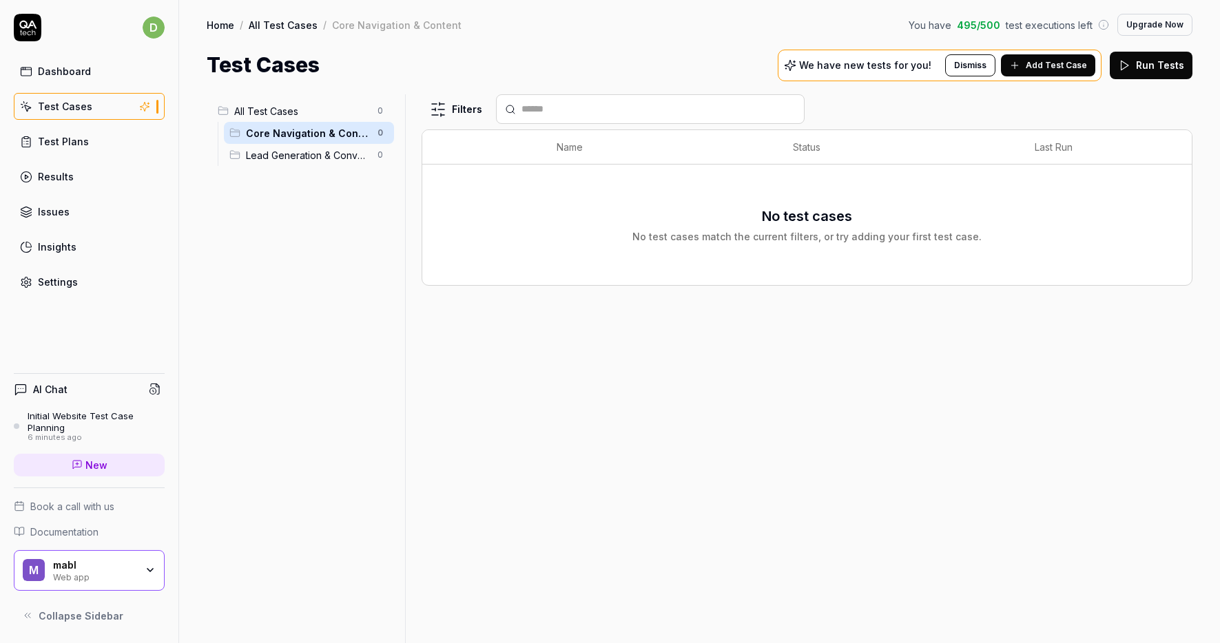
click at [65, 143] on div "Test Plans" at bounding box center [63, 141] width 51 height 14
click at [73, 108] on div "Test Cases" at bounding box center [65, 106] width 54 height 14
click at [967, 69] on button "Dismiss" at bounding box center [970, 65] width 50 height 22
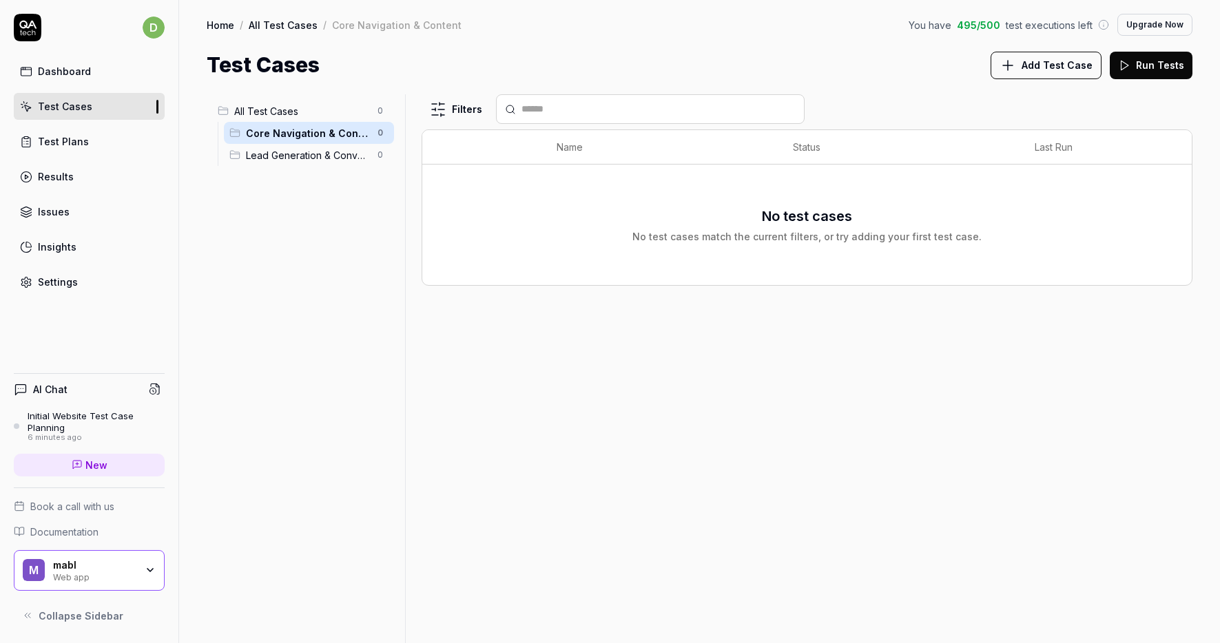
click at [79, 143] on div "Test Plans" at bounding box center [63, 141] width 51 height 14
click at [85, 98] on link "Test Cases" at bounding box center [89, 106] width 151 height 27
click at [1155, 64] on button "Run Tests" at bounding box center [1151, 66] width 83 height 28
click at [74, 59] on link "Dashboard" at bounding box center [89, 71] width 151 height 27
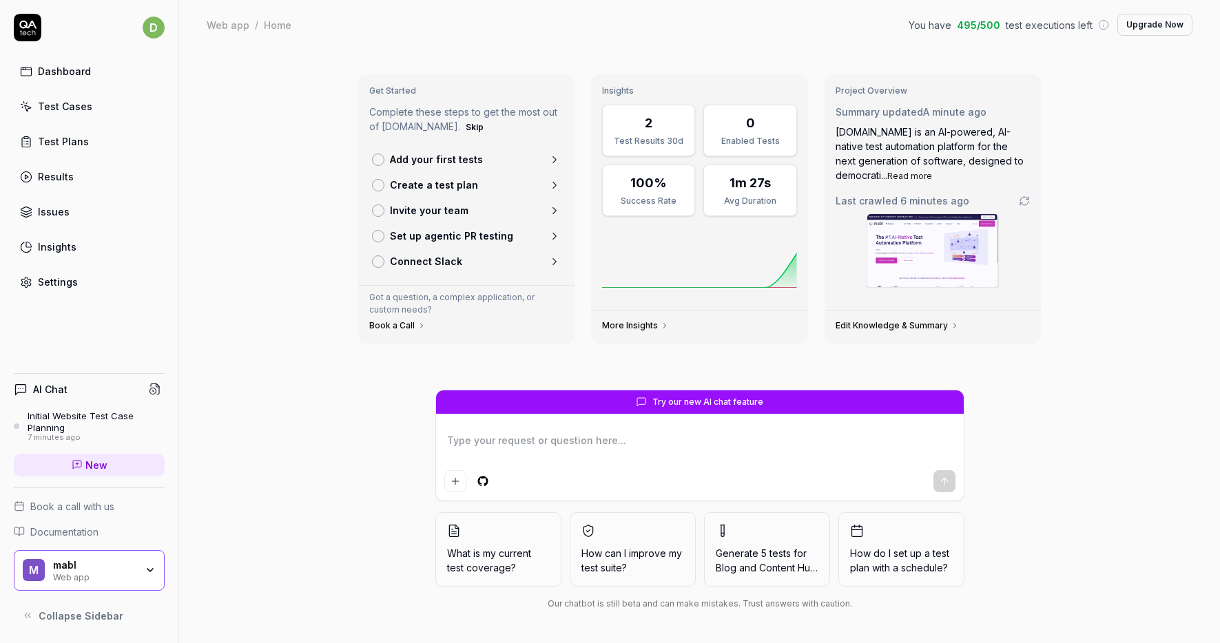
click at [85, 103] on div "Test Cases" at bounding box center [65, 106] width 54 height 14
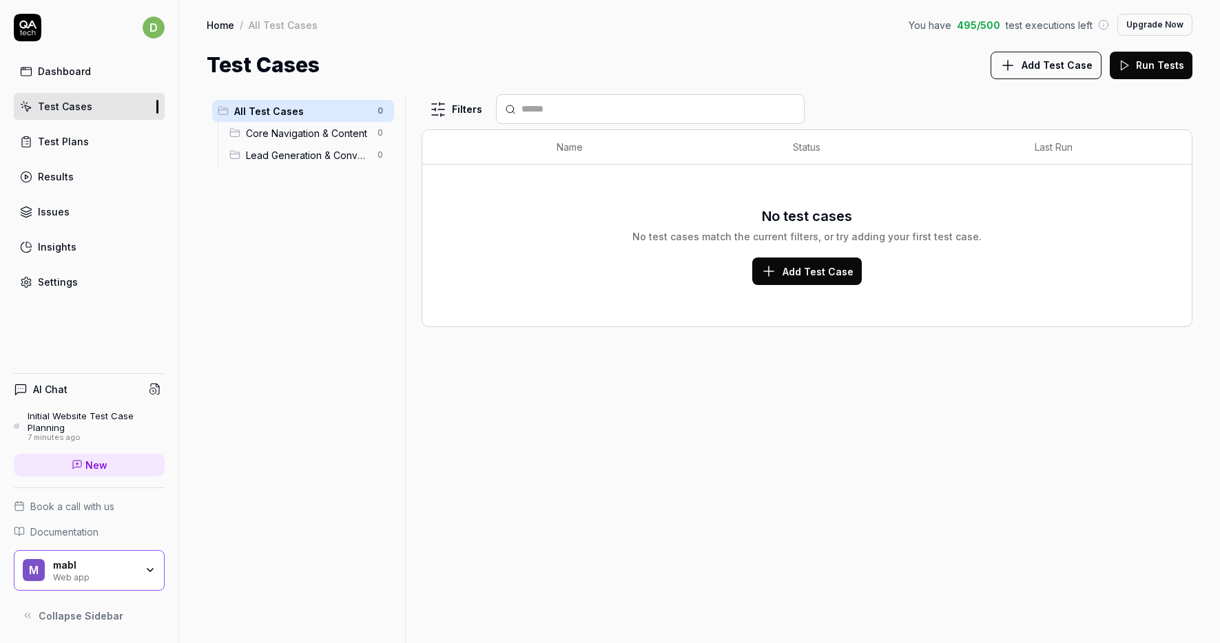
click at [53, 169] on div "Results" at bounding box center [56, 176] width 36 height 14
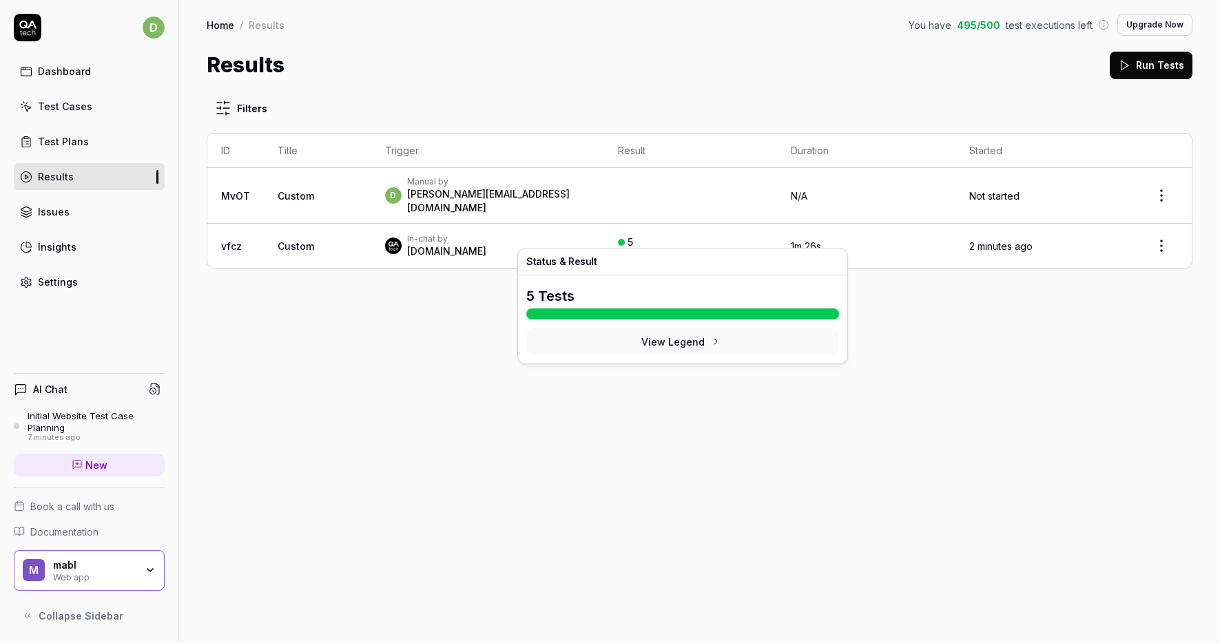
click at [652, 235] on div "5 Passed" at bounding box center [690, 246] width 145 height 23
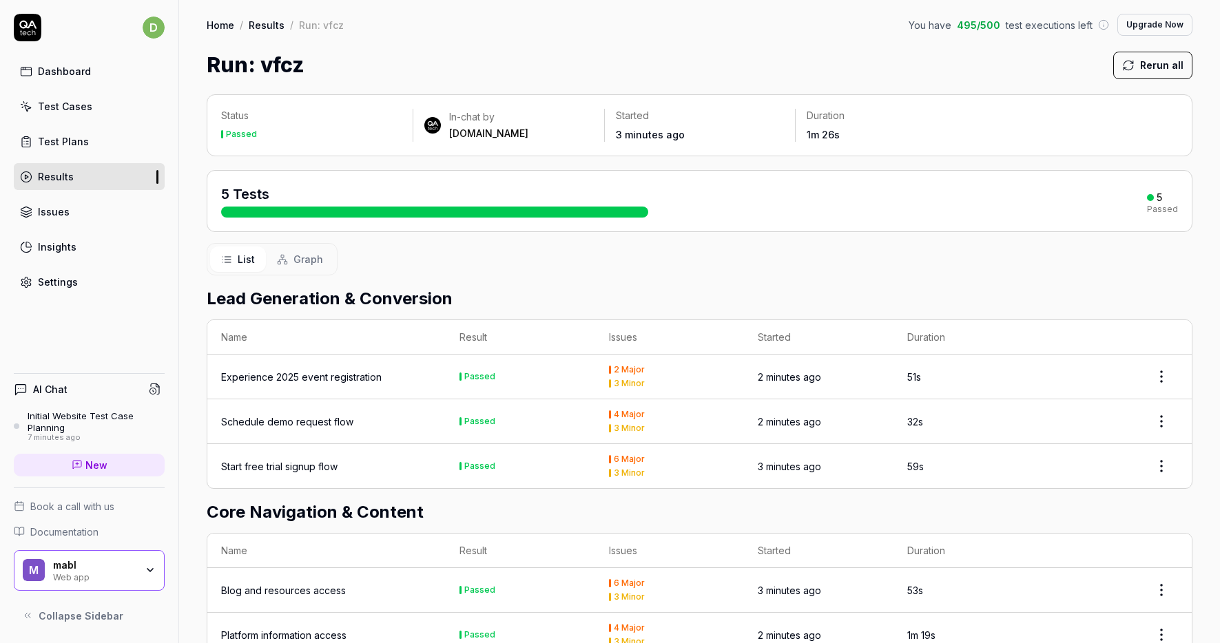
click at [357, 378] on div "Experience 2025 event registration" at bounding box center [301, 377] width 160 height 14
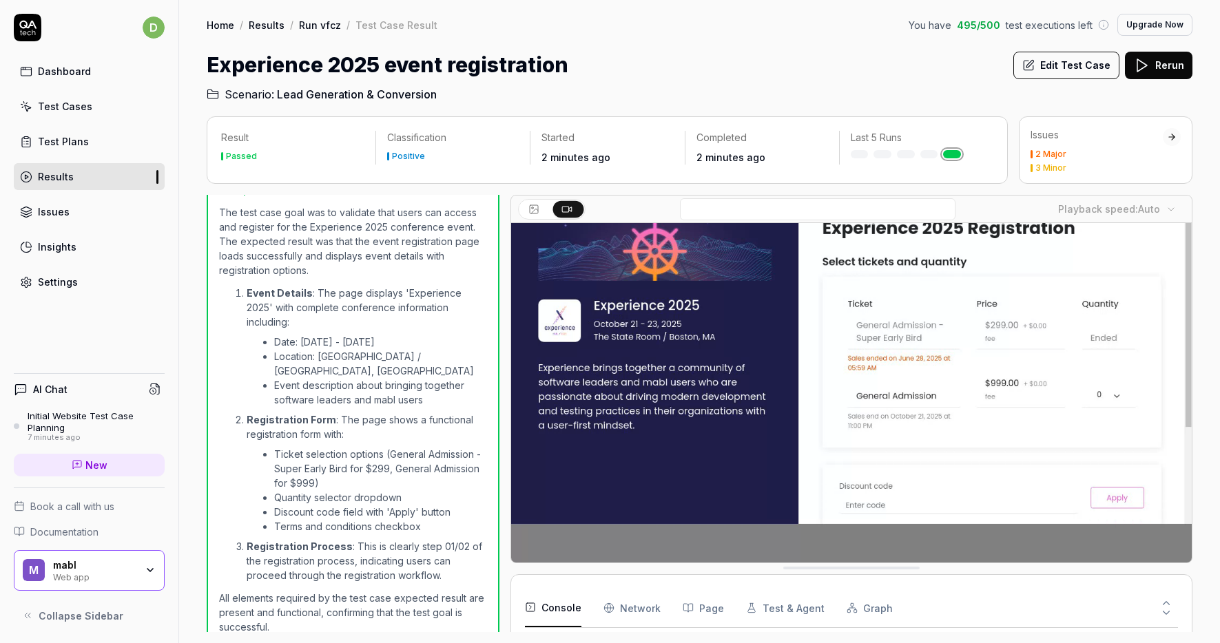
scroll to position [79, 0]
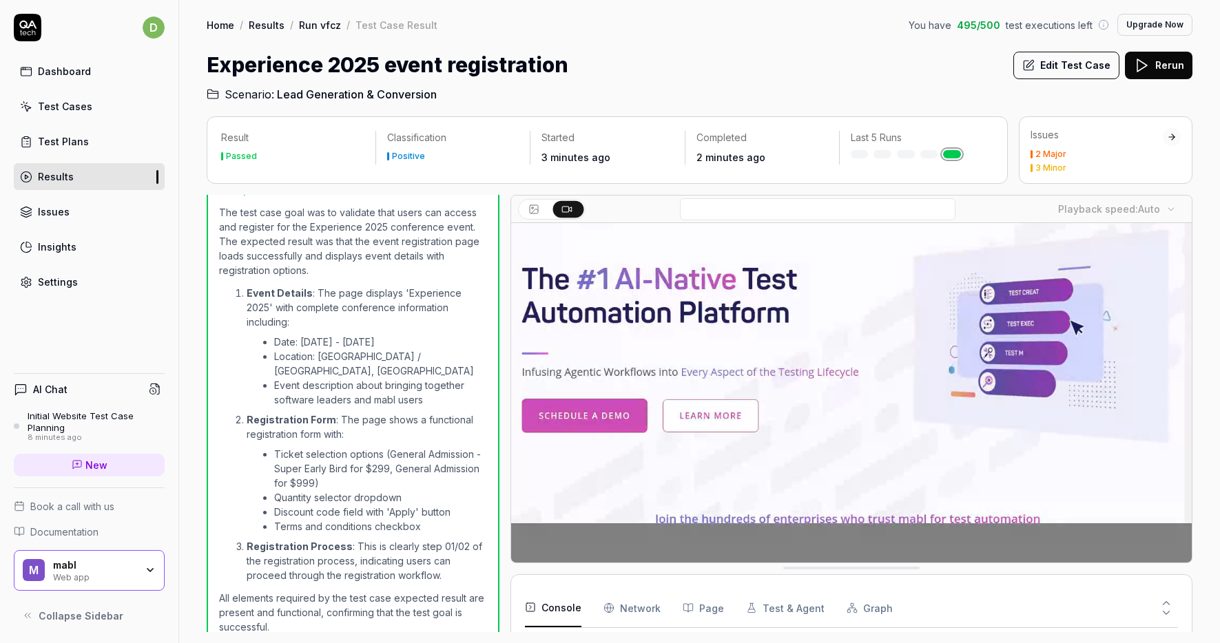
click at [649, 613] on Requests "Network" at bounding box center [631, 608] width 57 height 39
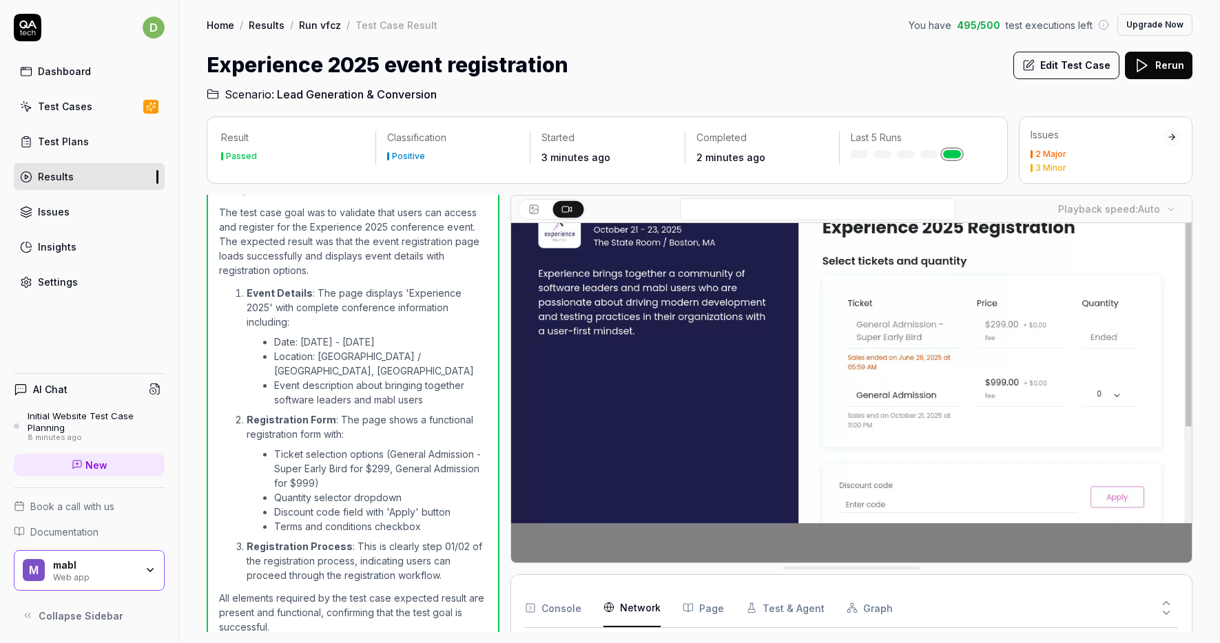
click at [649, 613] on Requests "Network" at bounding box center [631, 608] width 57 height 39
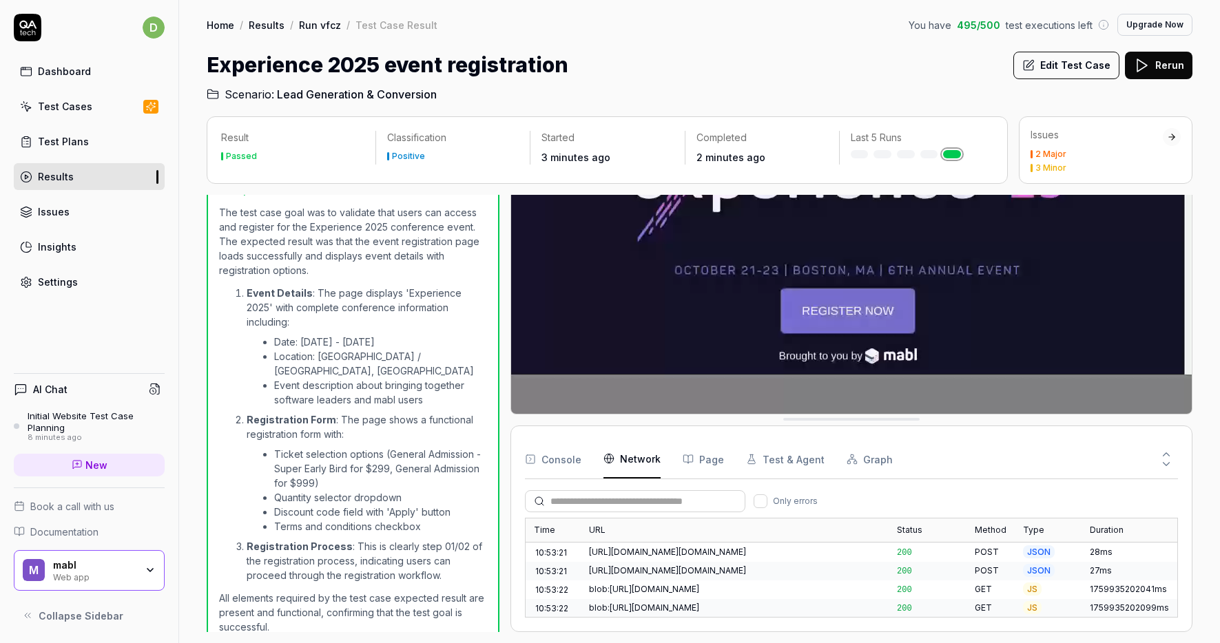
scroll to position [1464, 0]
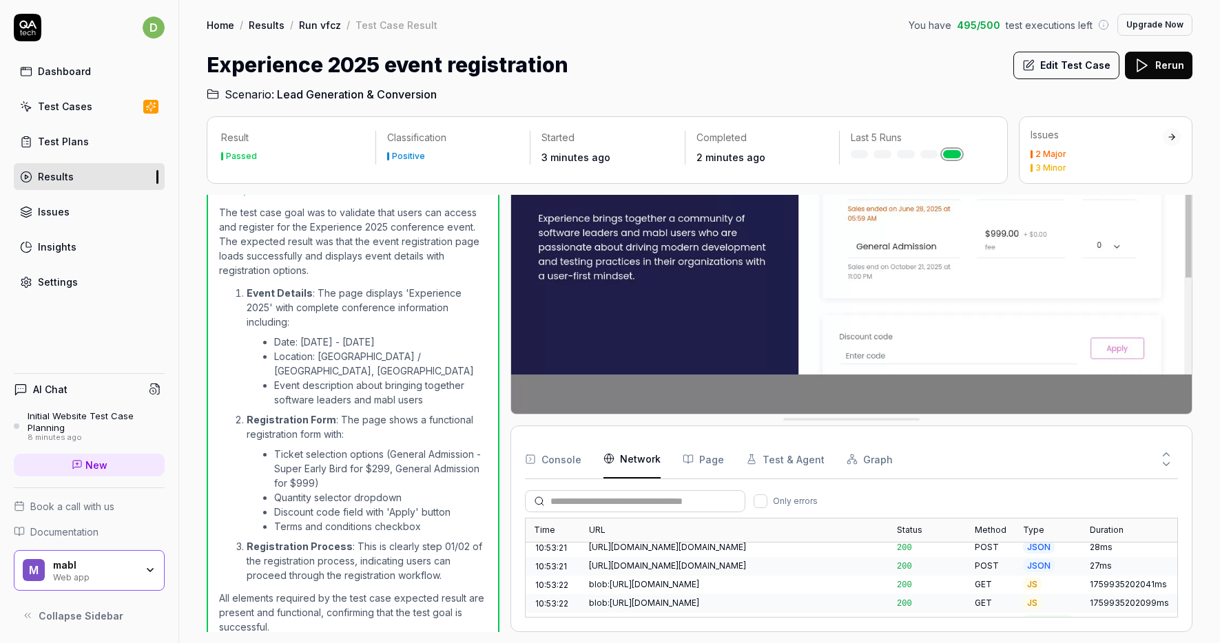
click at [755, 457] on button "Test & Agent" at bounding box center [785, 459] width 79 height 39
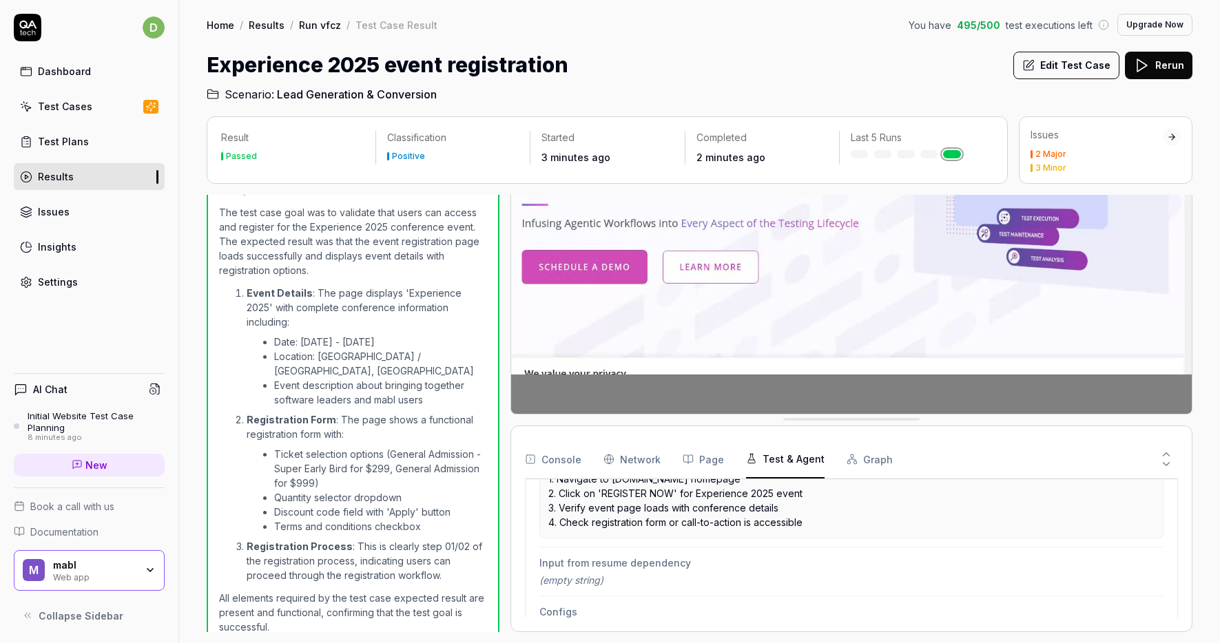
scroll to position [375, 0]
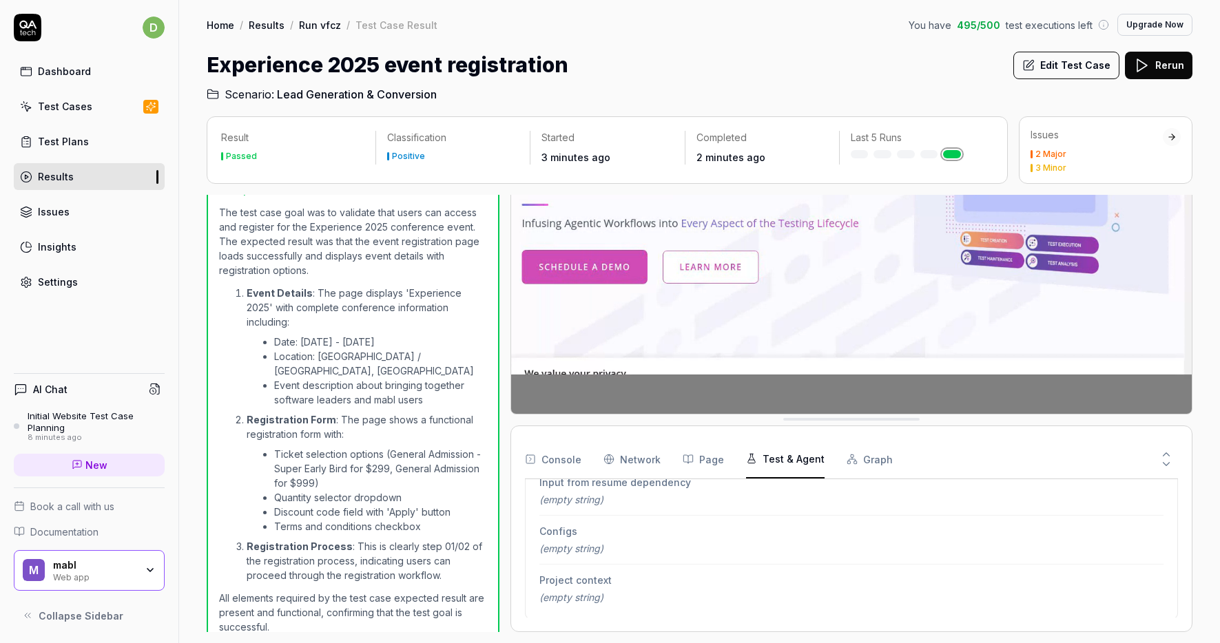
click at [873, 455] on button "Graph" at bounding box center [869, 459] width 46 height 39
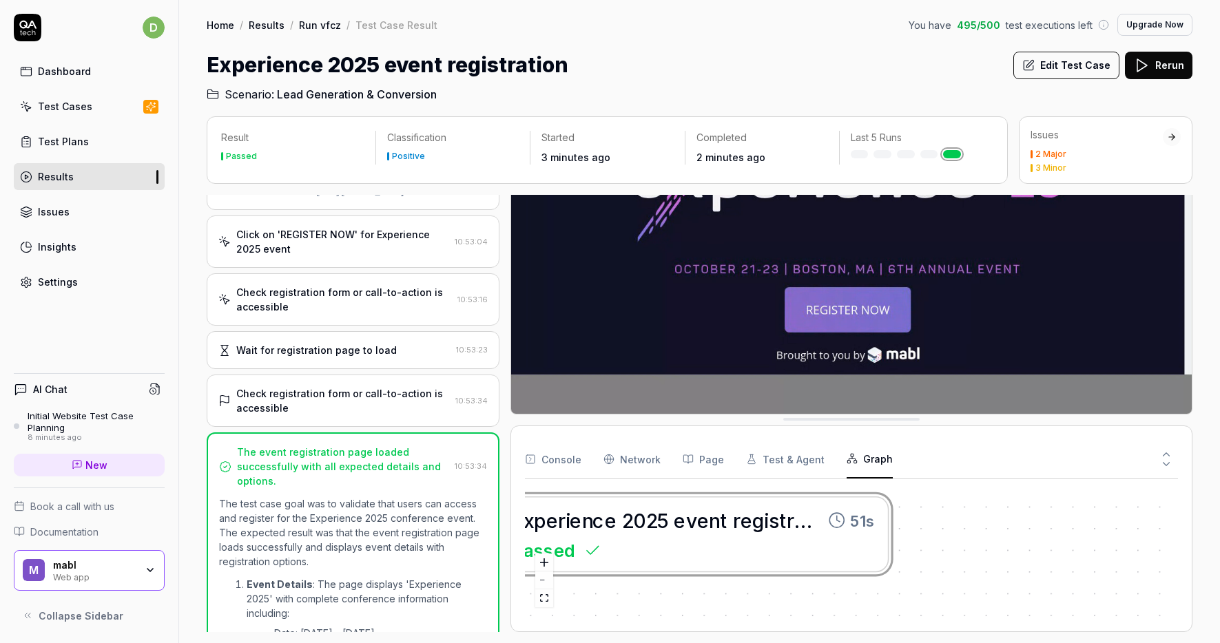
scroll to position [0, 0]
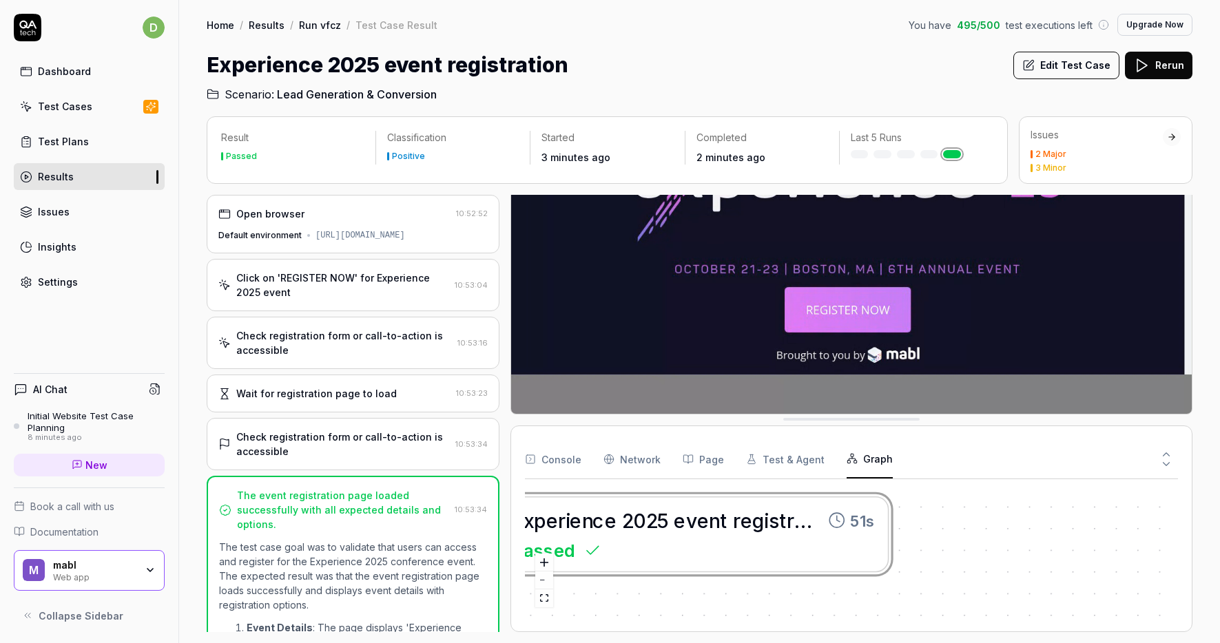
click at [83, 251] on link "Insights" at bounding box center [89, 246] width 151 height 27
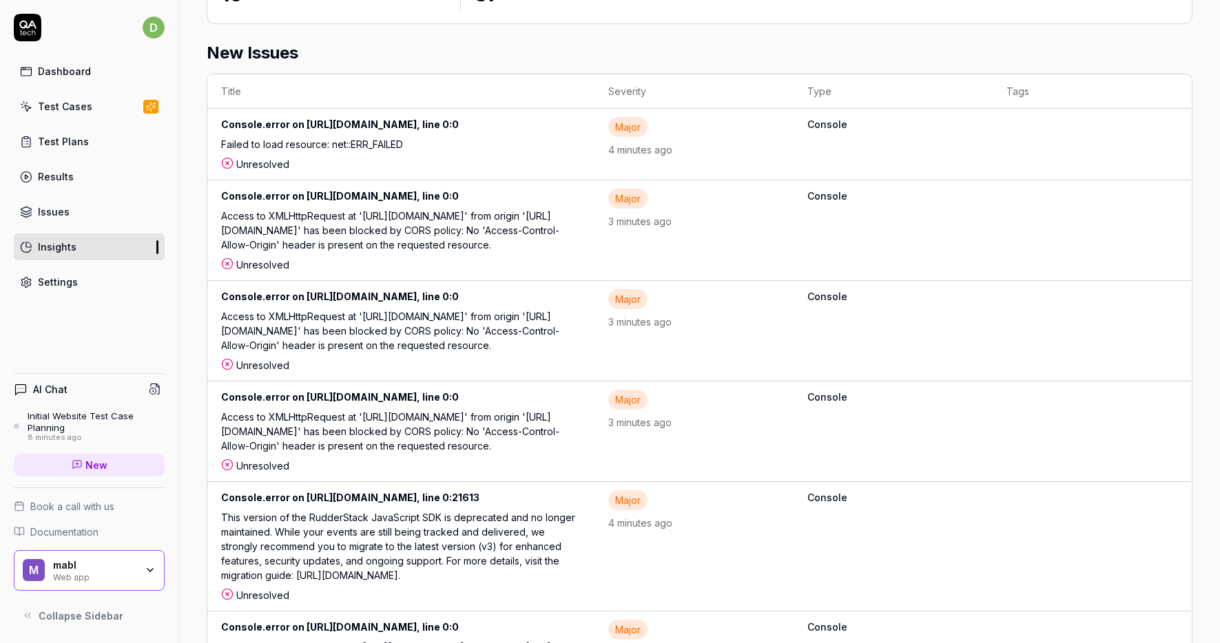
scroll to position [802, 0]
click at [61, 269] on link "Settings" at bounding box center [89, 282] width 151 height 27
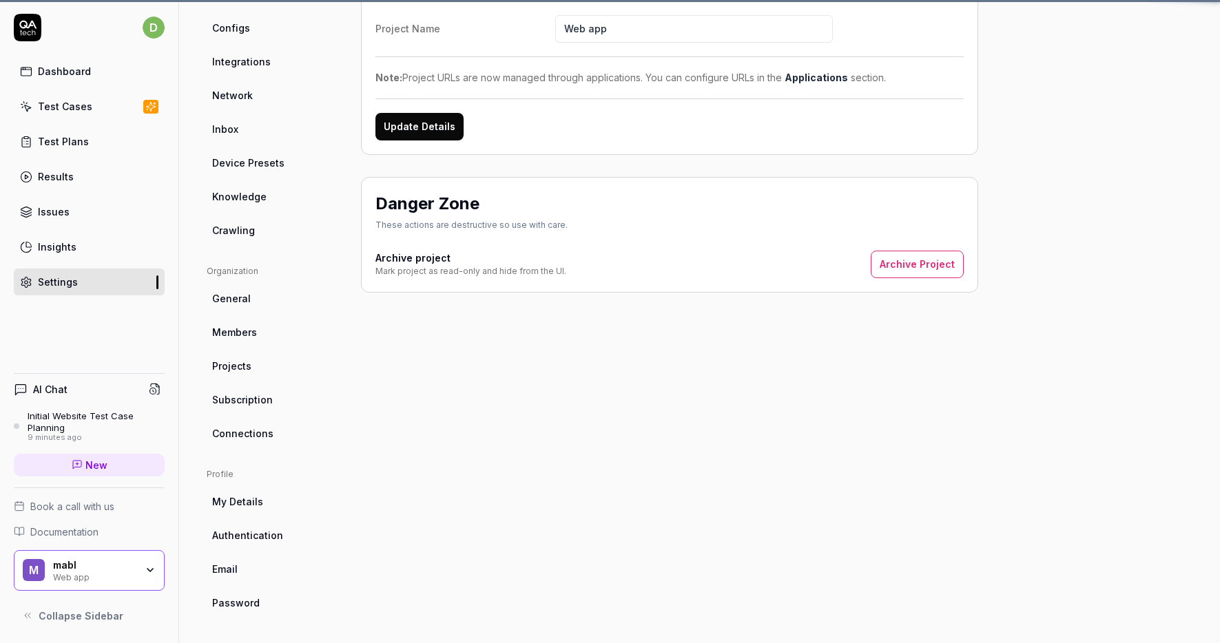
scroll to position [108, 0]
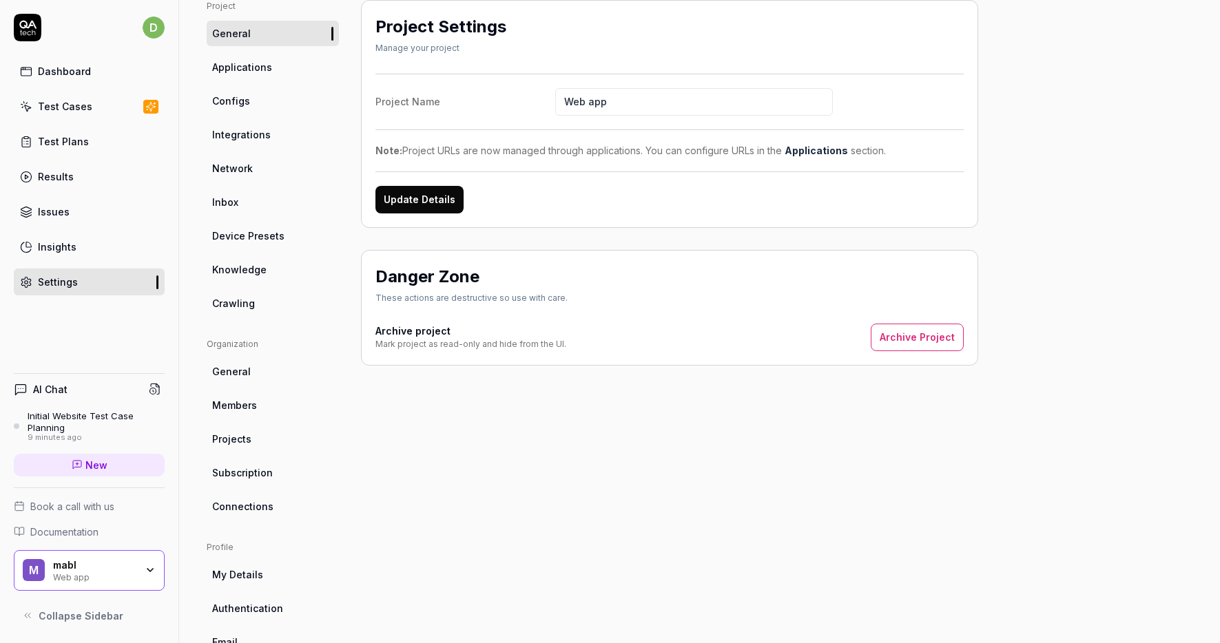
click at [63, 152] on link "Test Plans" at bounding box center [89, 141] width 151 height 27
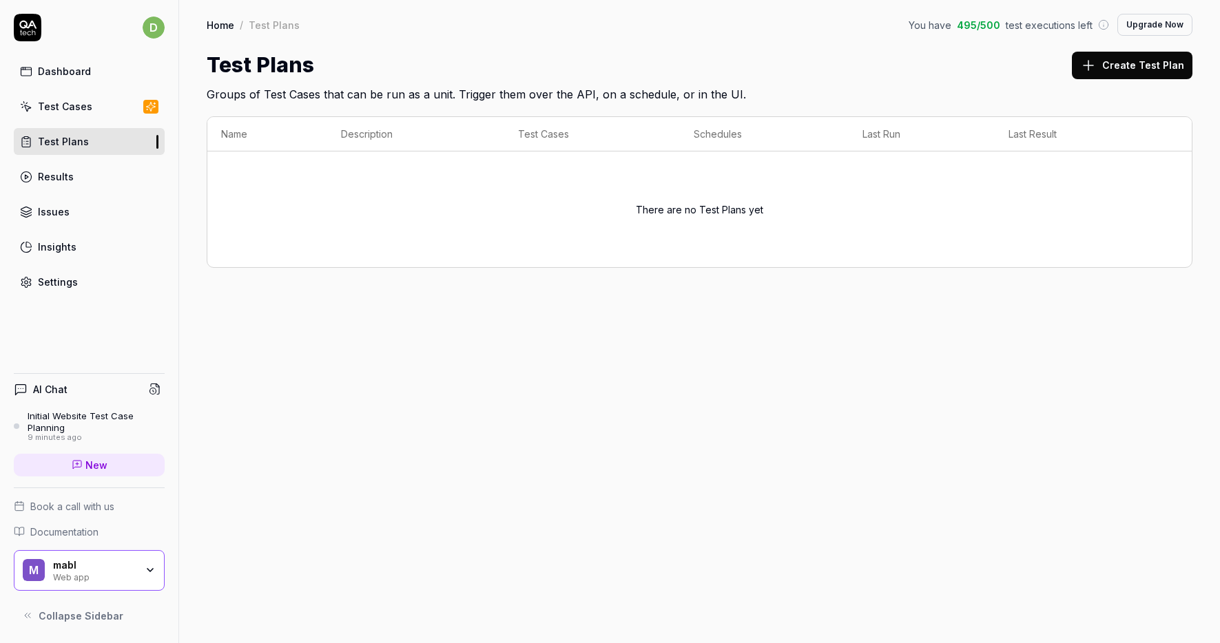
click at [1152, 74] on button "Create Test Plan" at bounding box center [1132, 66] width 121 height 28
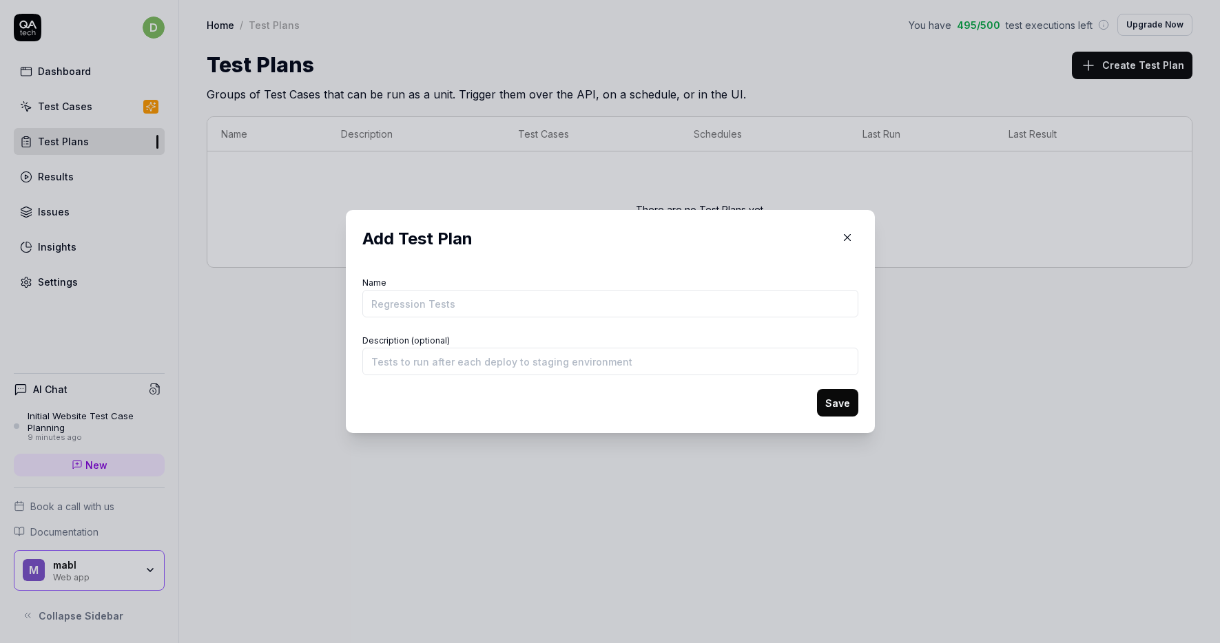
click at [539, 314] on input "Name" at bounding box center [610, 304] width 496 height 28
type input "my plan"
click at [831, 401] on button "Save" at bounding box center [837, 403] width 41 height 28
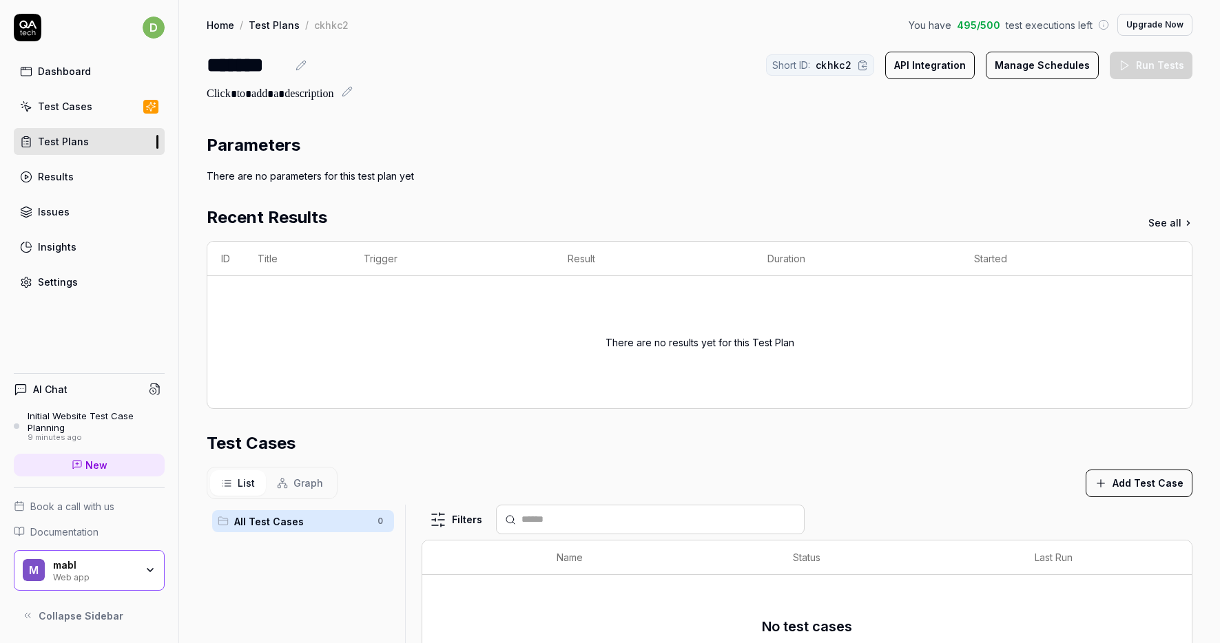
click at [916, 70] on button "API Integration" at bounding box center [930, 66] width 90 height 28
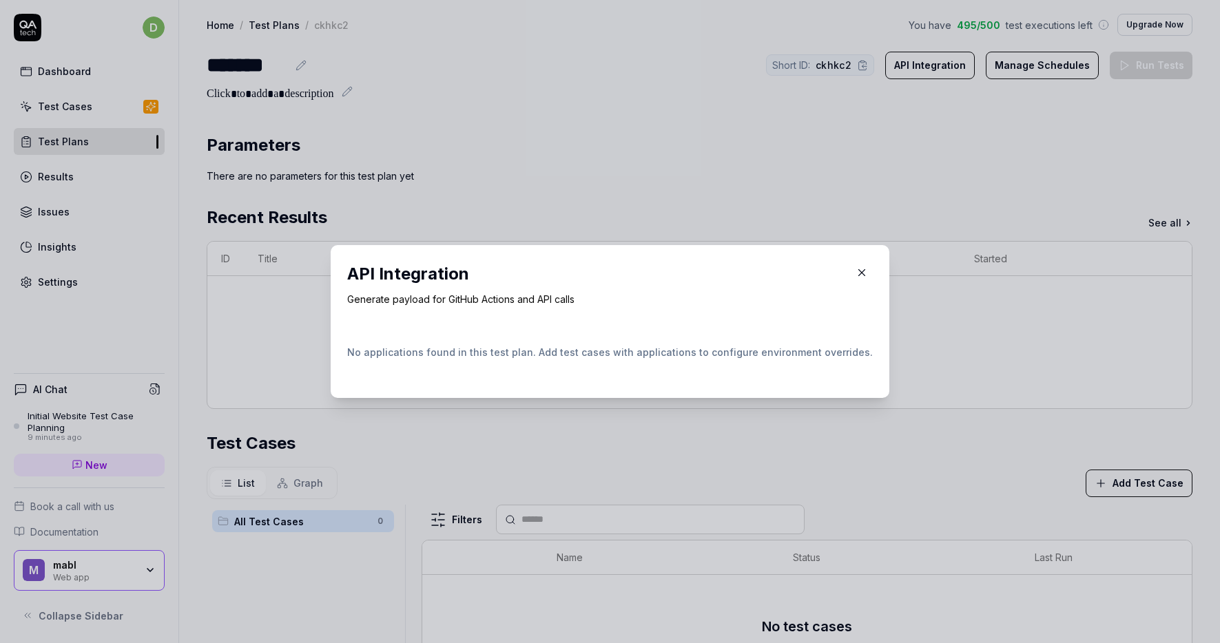
click at [865, 269] on div "API Integration Generate payload for GitHub Actions and API calls No applicatio…" at bounding box center [610, 321] width 559 height 153
click at [855, 275] on icon "button" at bounding box center [861, 273] width 12 height 12
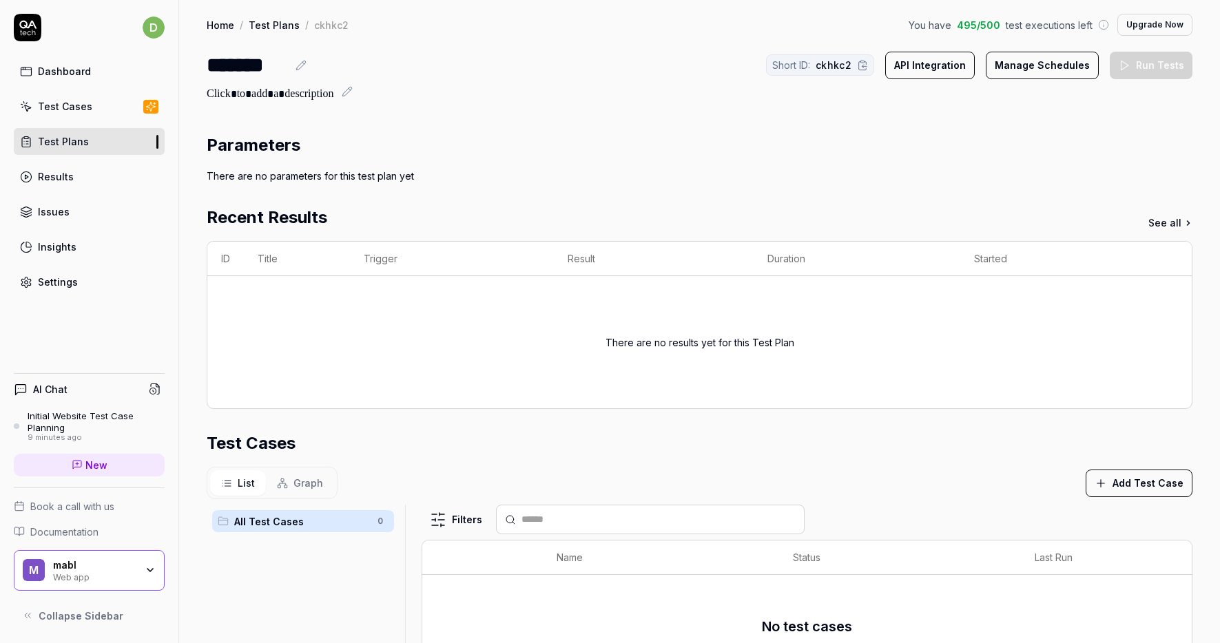
click at [1038, 59] on button "Manage Schedules" at bounding box center [1042, 66] width 113 height 28
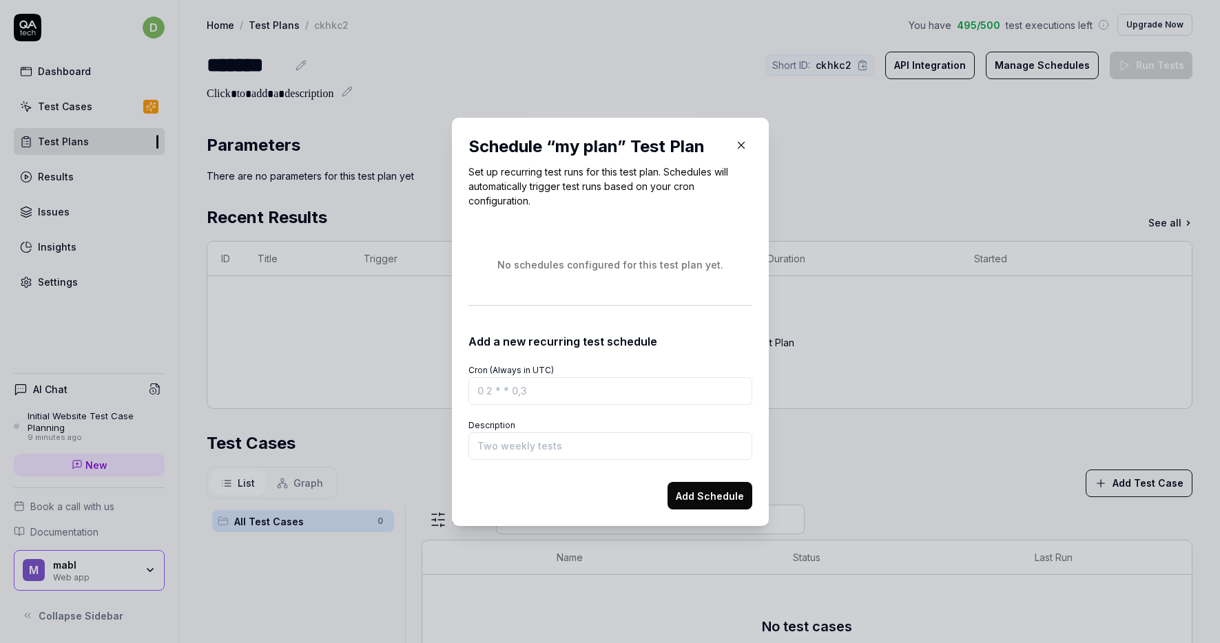
click at [741, 147] on icon "button" at bounding box center [741, 145] width 12 height 12
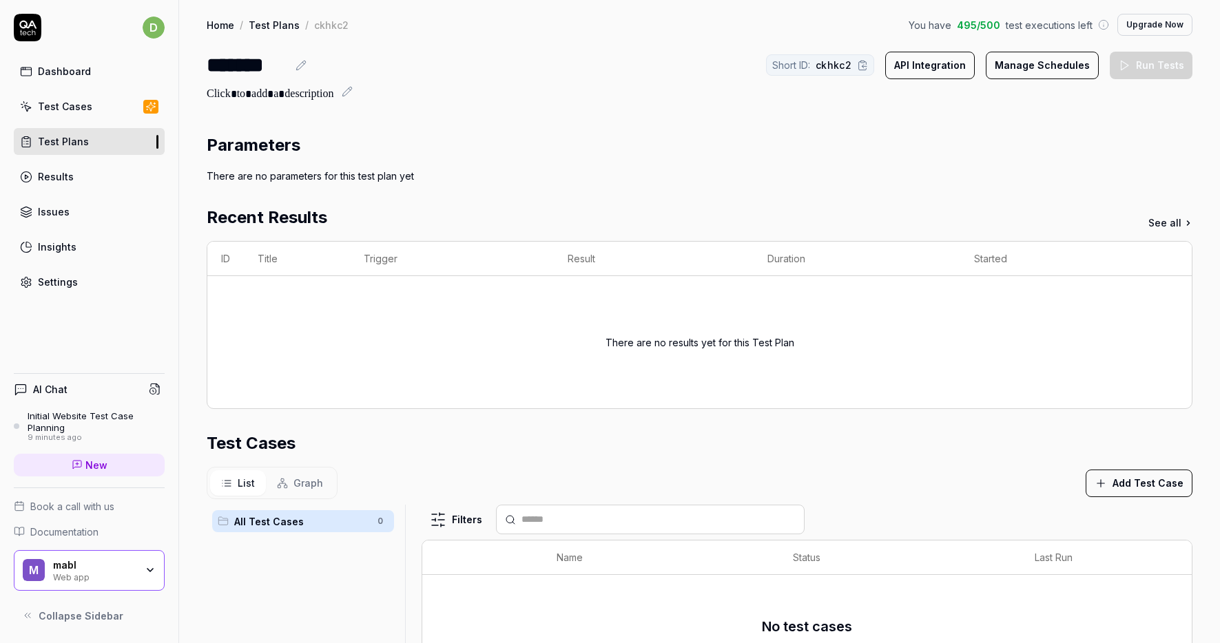
click at [69, 247] on div "Insights" at bounding box center [57, 247] width 39 height 14
click at [61, 213] on div "Issues" at bounding box center [54, 212] width 32 height 14
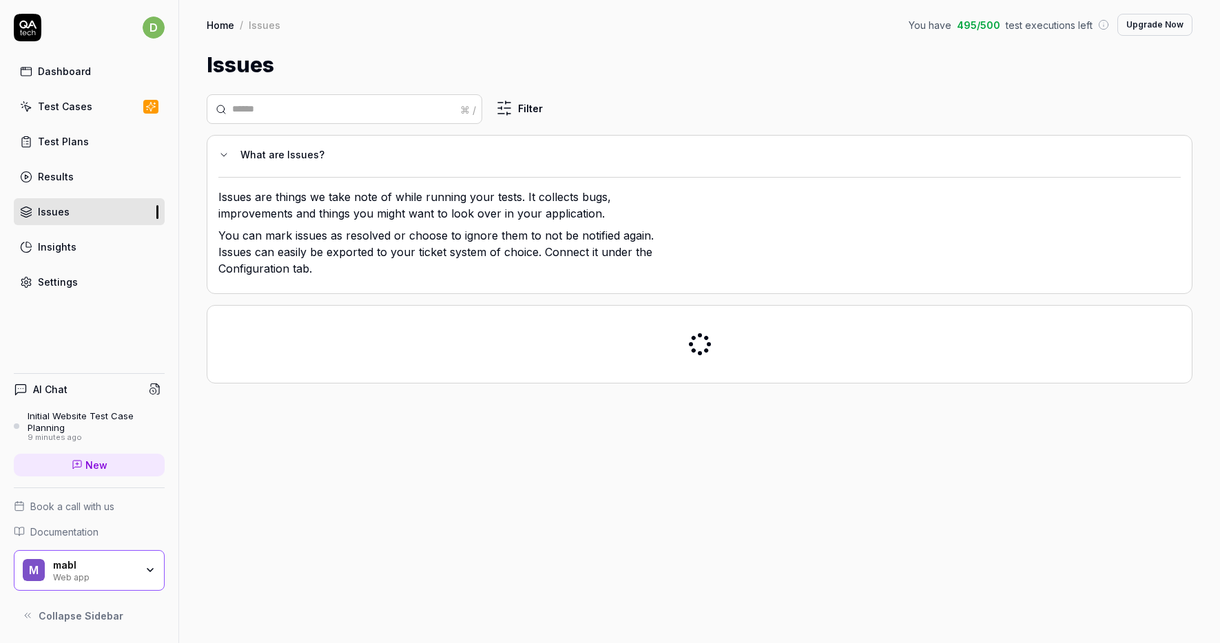
click at [72, 176] on link "Results" at bounding box center [89, 176] width 151 height 27
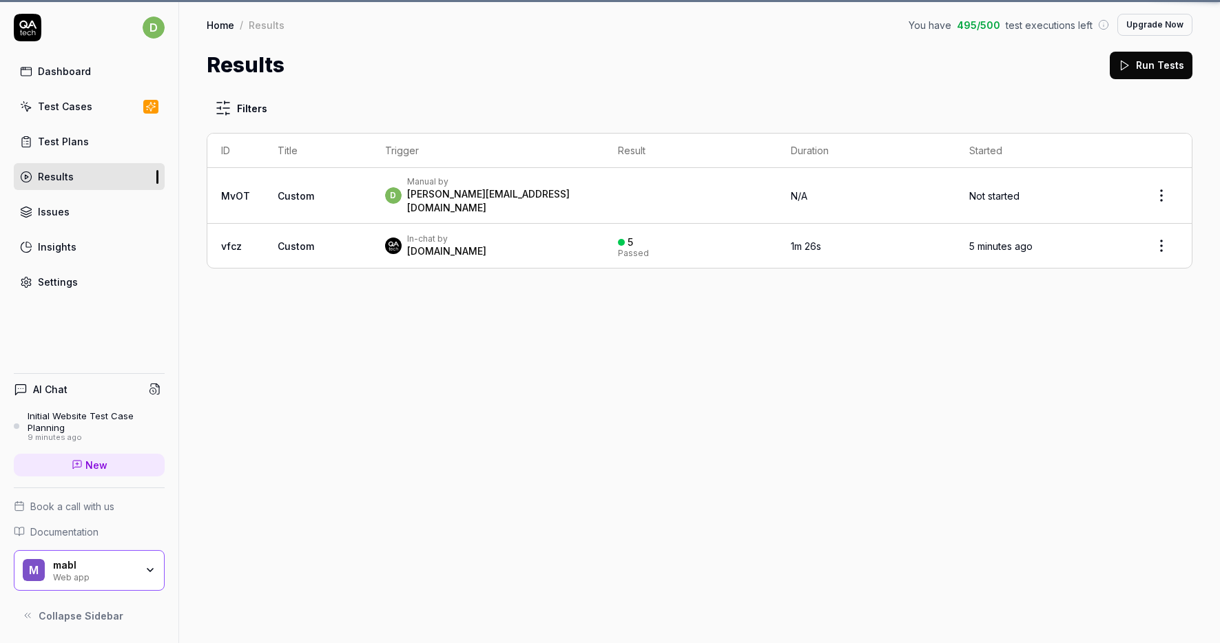
click at [82, 141] on div "Test Plans" at bounding box center [63, 141] width 51 height 14
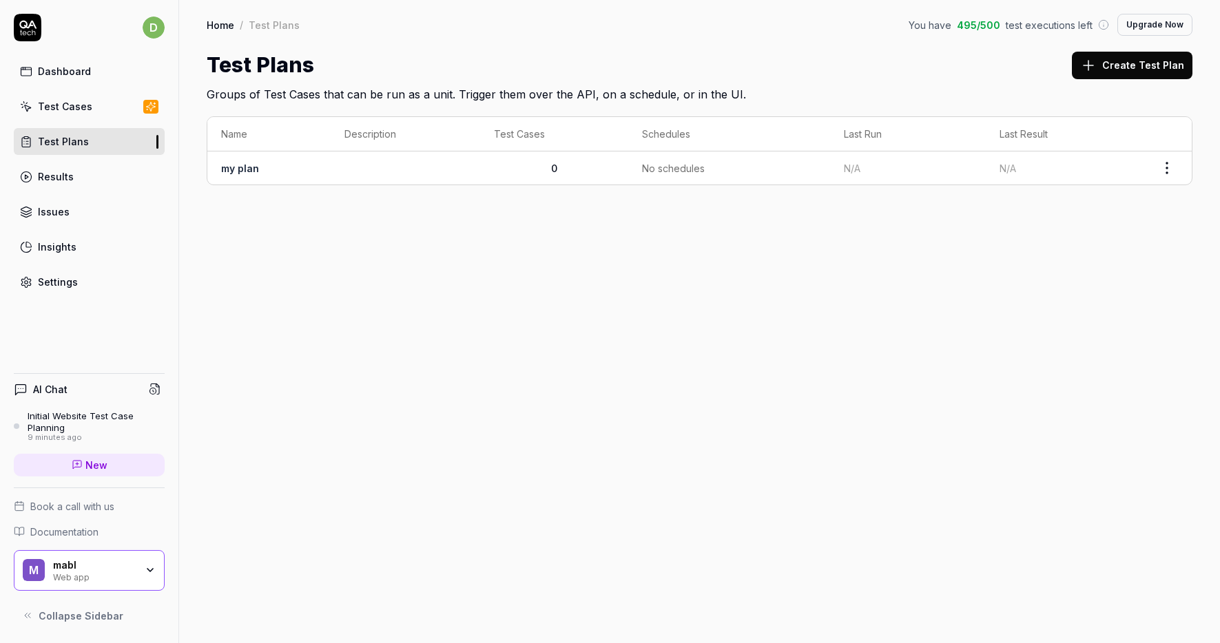
click at [76, 68] on div "Dashboard" at bounding box center [64, 71] width 53 height 14
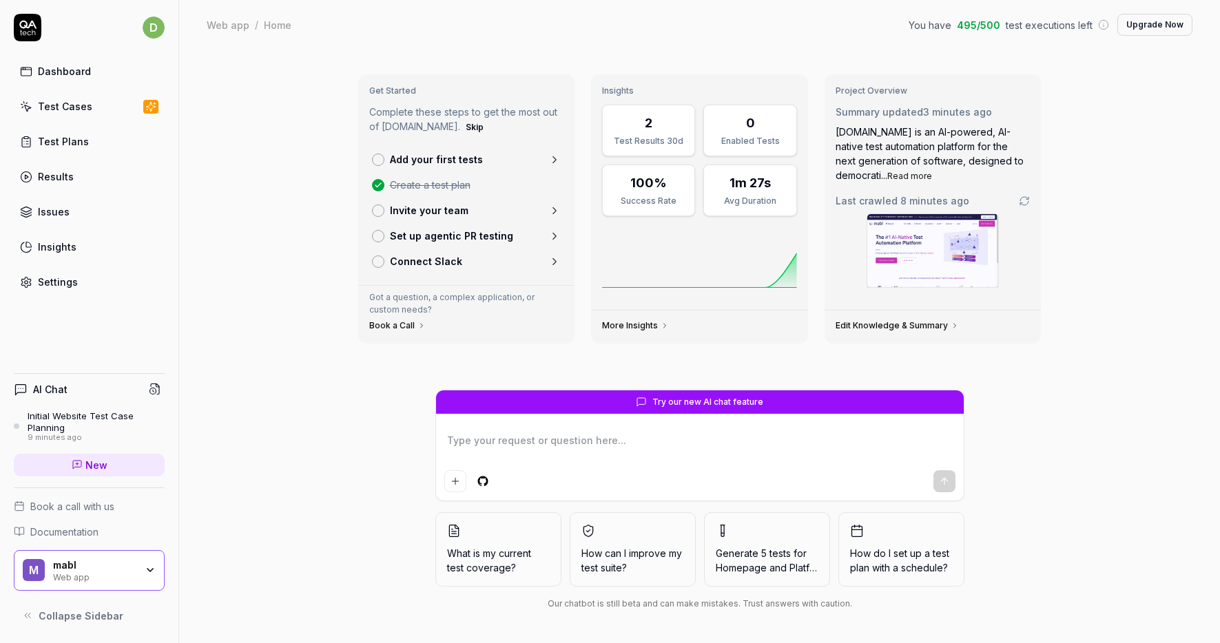
click at [735, 187] on div "1m 27s" at bounding box center [749, 183] width 41 height 19
click at [631, 188] on div "100%" at bounding box center [648, 183] width 75 height 19
click at [67, 77] on div "Dashboard" at bounding box center [64, 71] width 53 height 14
click at [52, 146] on div "Test Plans" at bounding box center [63, 141] width 51 height 14
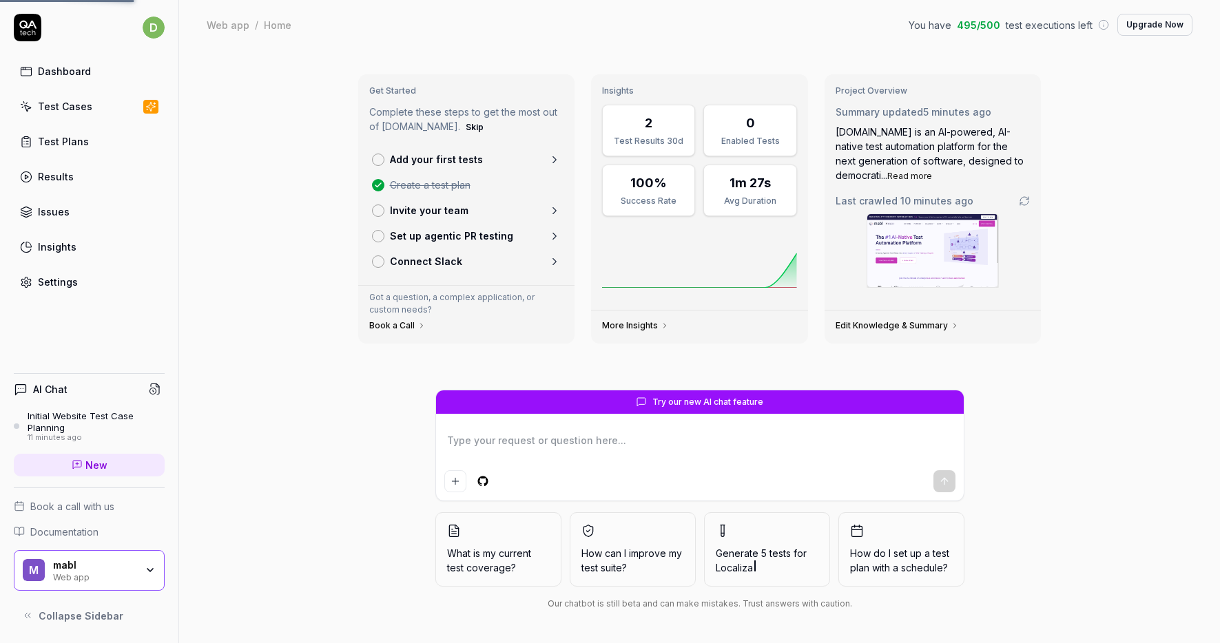
click at [58, 56] on div "d Dashboard Test Cases Test Plans Results Issues Insights Settings" at bounding box center [89, 155] width 178 height 282
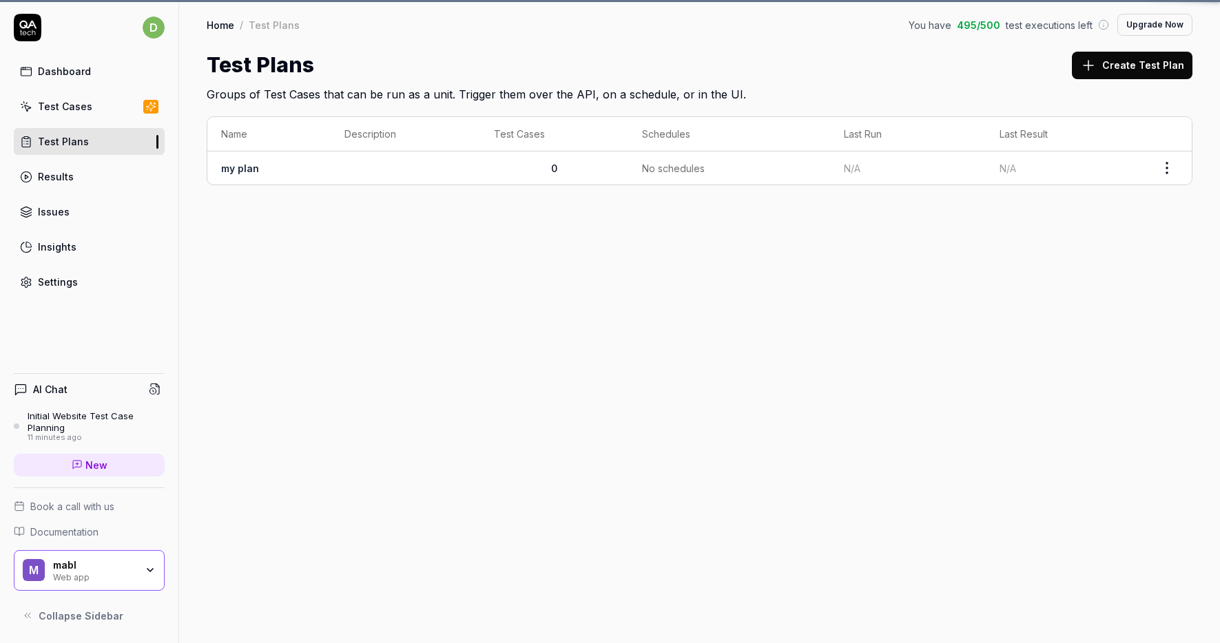
click at [58, 71] on div "Dashboard" at bounding box center [64, 71] width 53 height 14
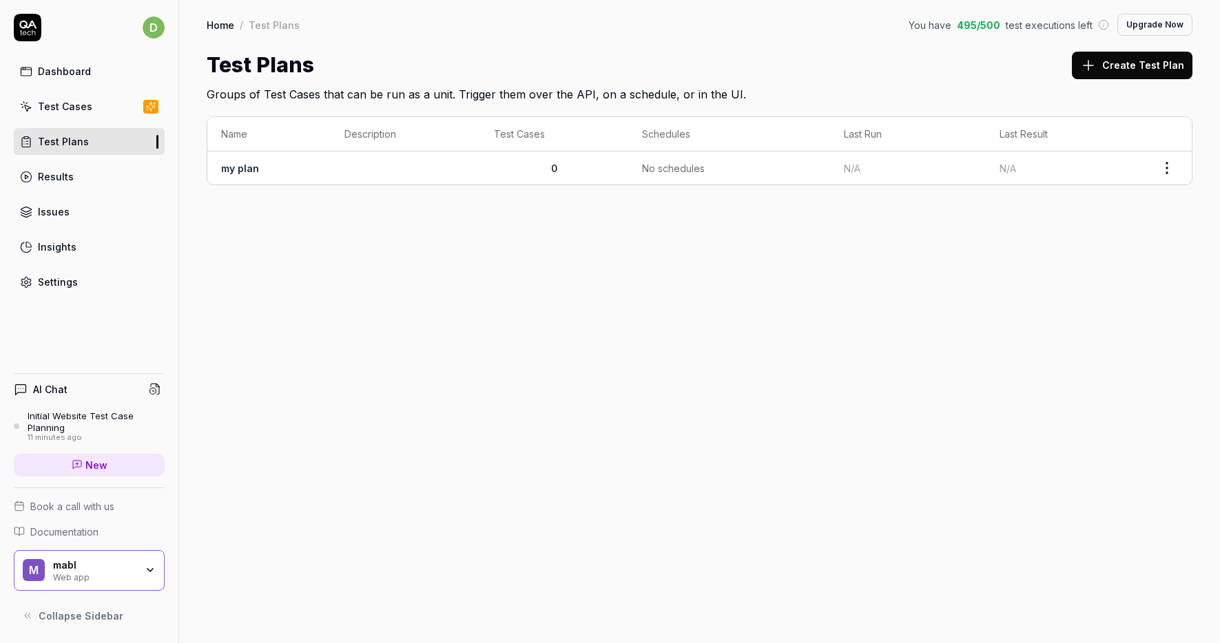
click at [58, 71] on div "Dashboard" at bounding box center [64, 71] width 53 height 14
